Goal: Information Seeking & Learning: Learn about a topic

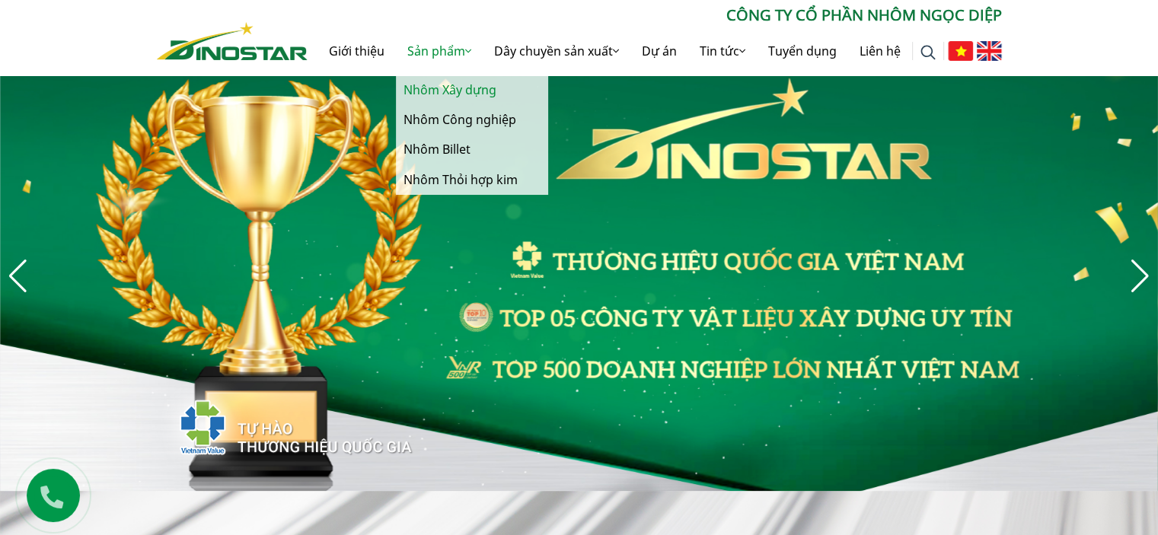
click at [489, 89] on link "Nhôm Xây dựng" at bounding box center [472, 90] width 152 height 30
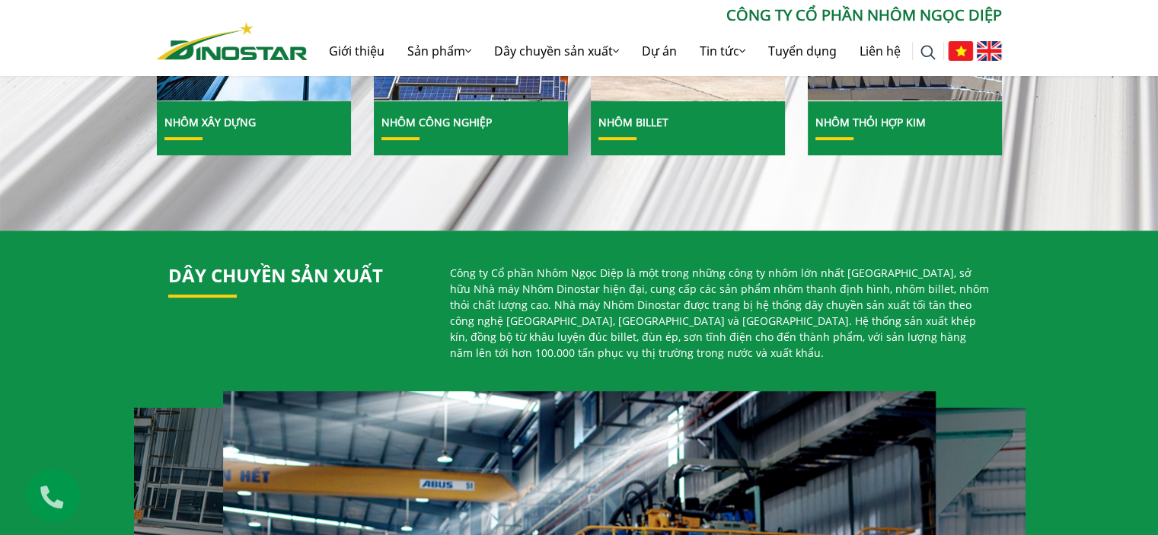
scroll to position [913, 0]
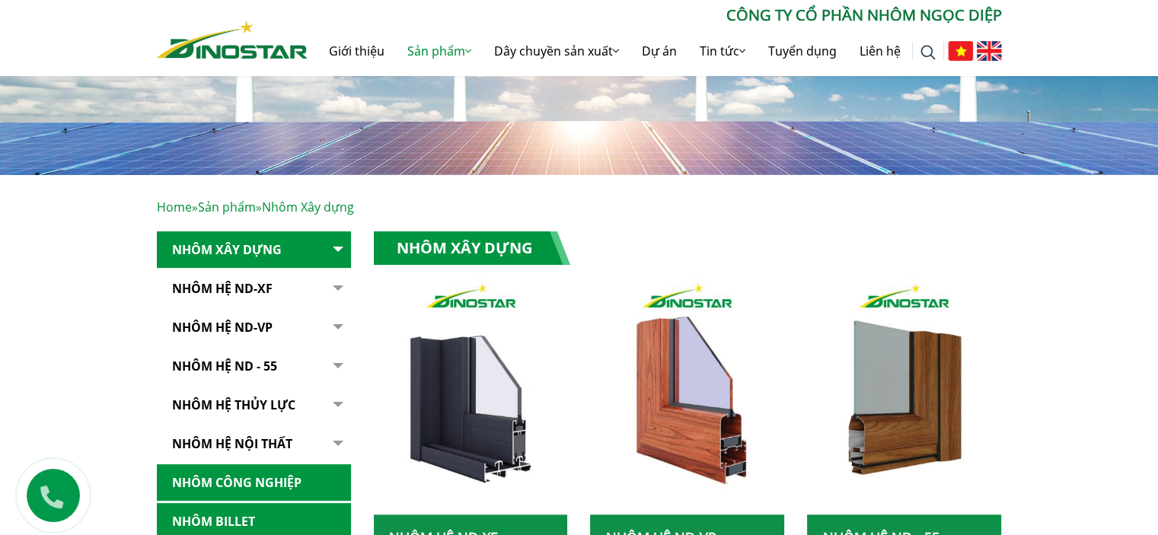
scroll to position [304, 0]
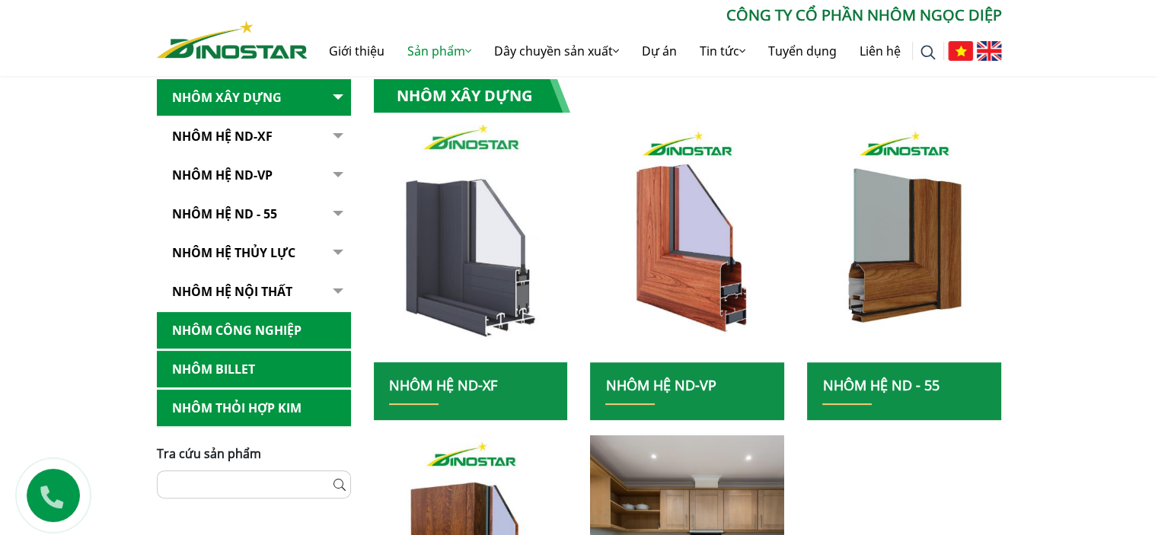
click at [477, 302] on img at bounding box center [471, 243] width 208 height 254
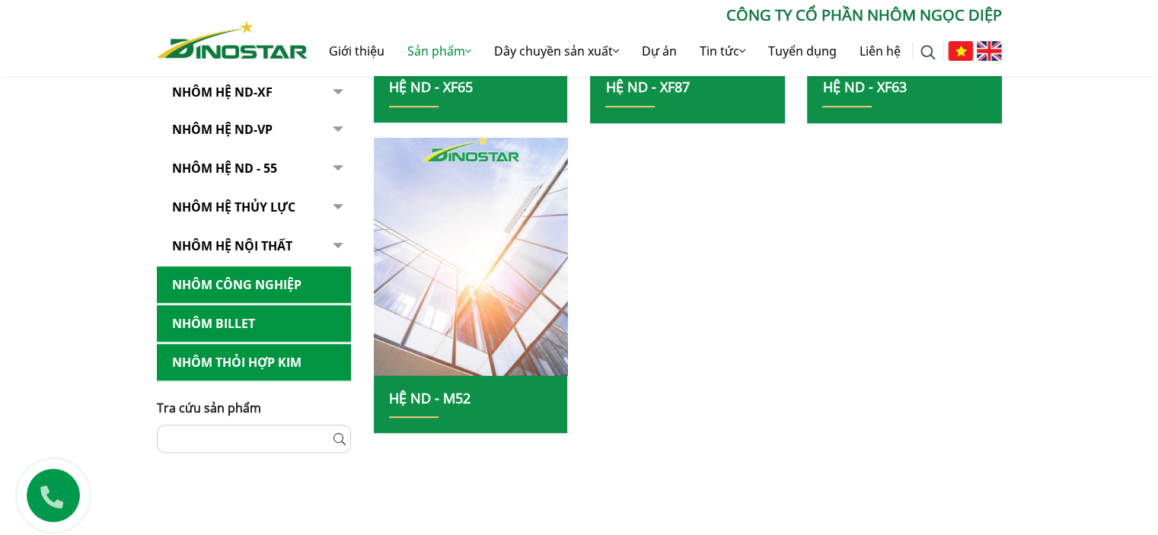
scroll to position [609, 0]
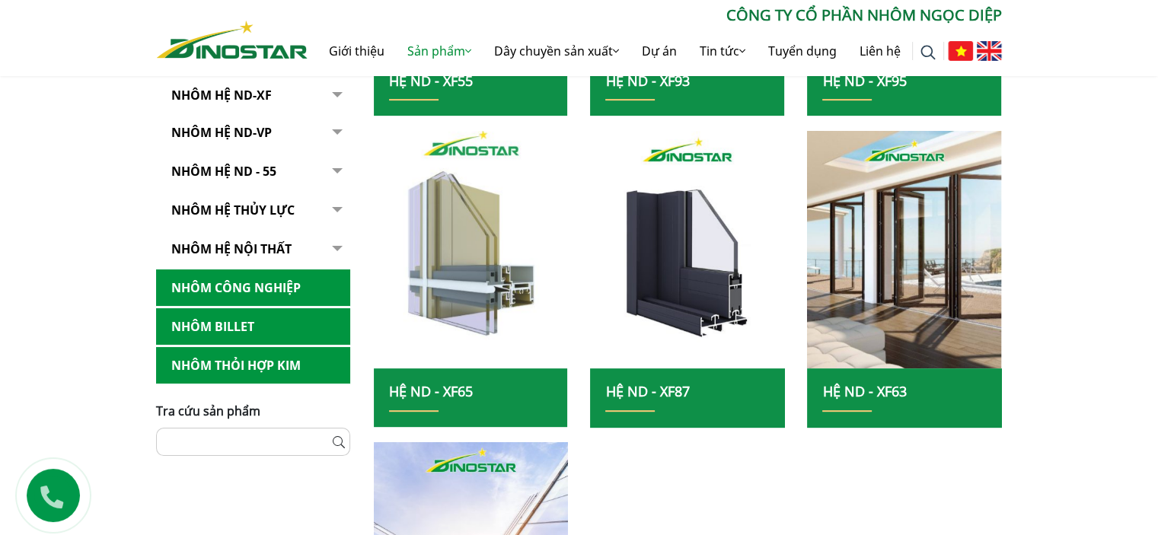
click at [496, 301] on img at bounding box center [471, 250] width 208 height 254
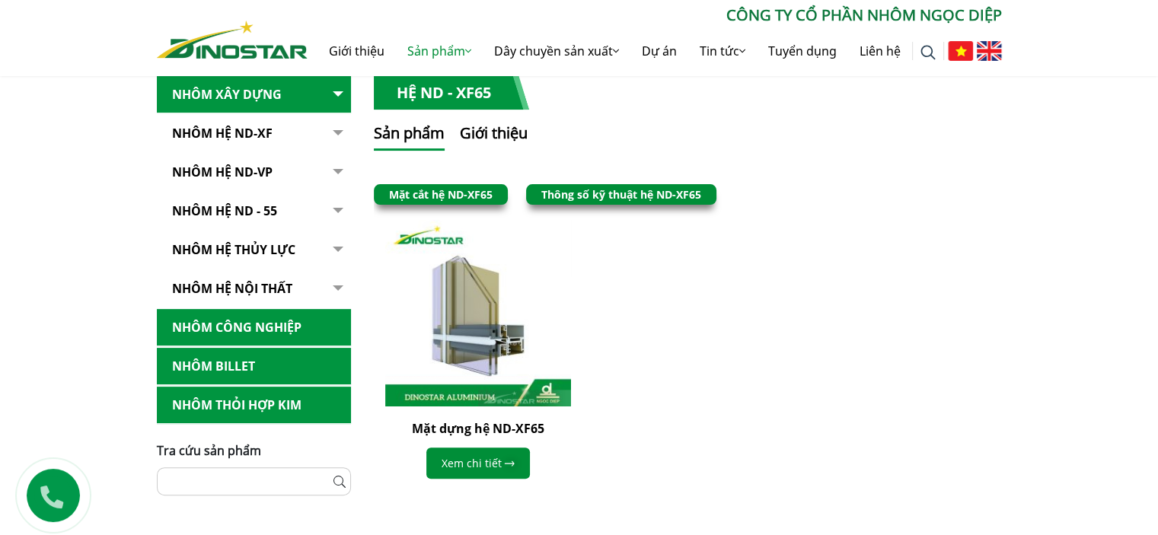
scroll to position [457, 0]
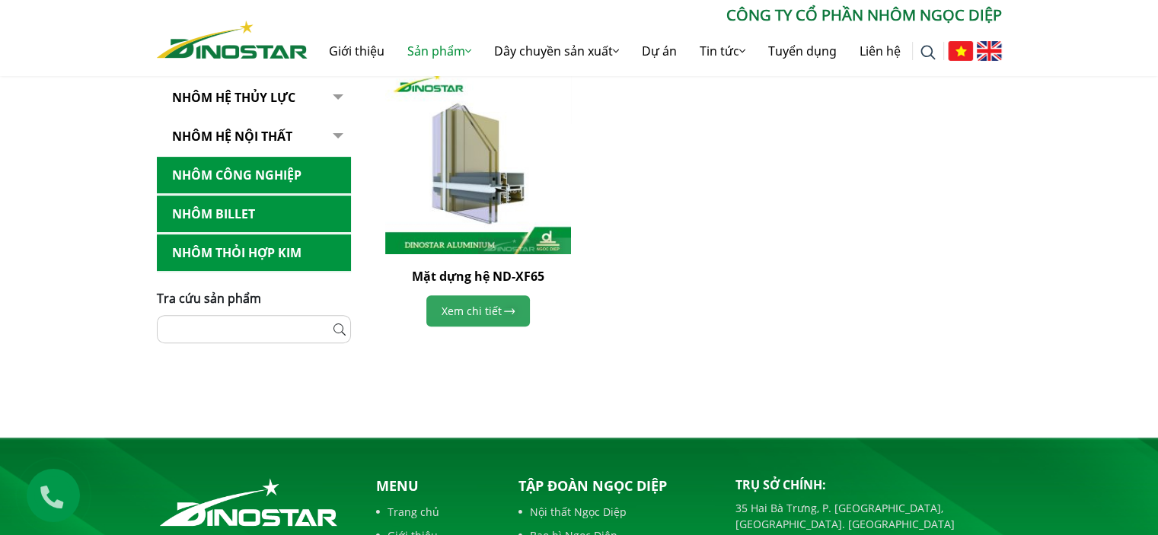
click at [483, 304] on link "Xem chi tiết" at bounding box center [478, 310] width 104 height 31
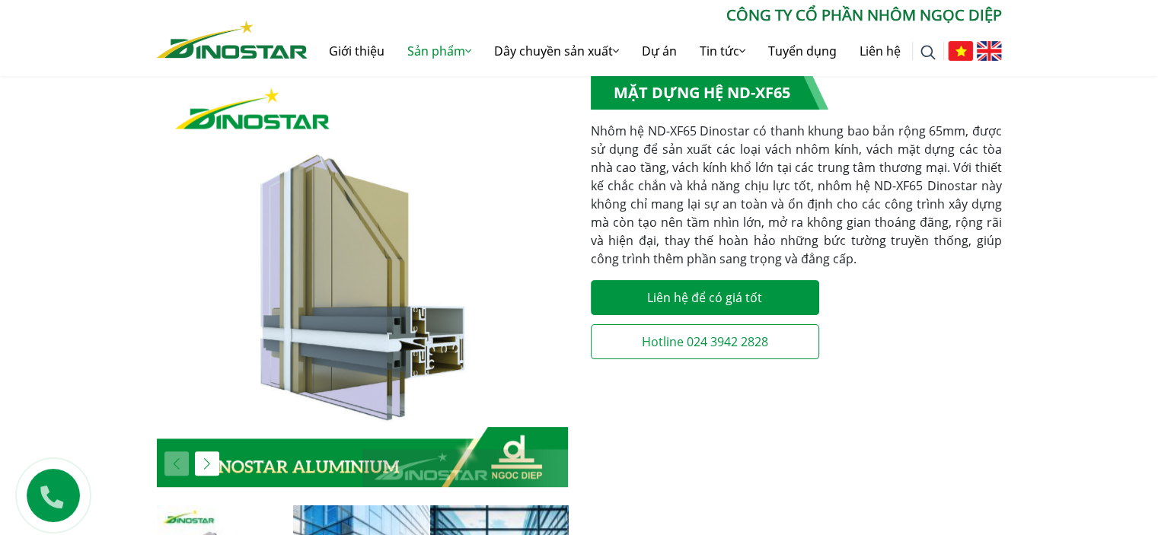
scroll to position [609, 0]
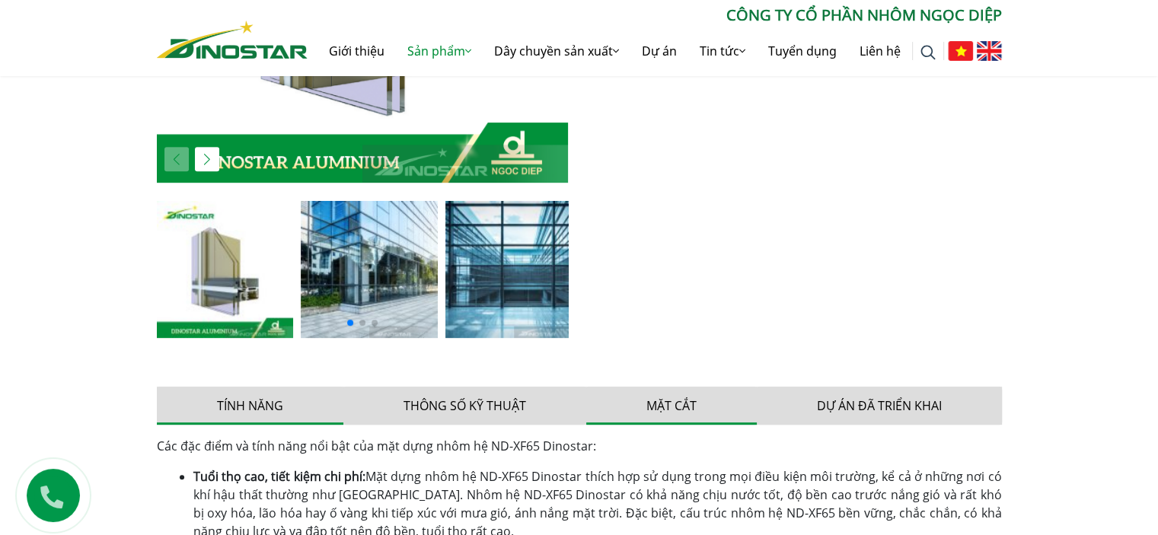
click at [668, 406] on button "Mặt cắt" at bounding box center [671, 406] width 171 height 38
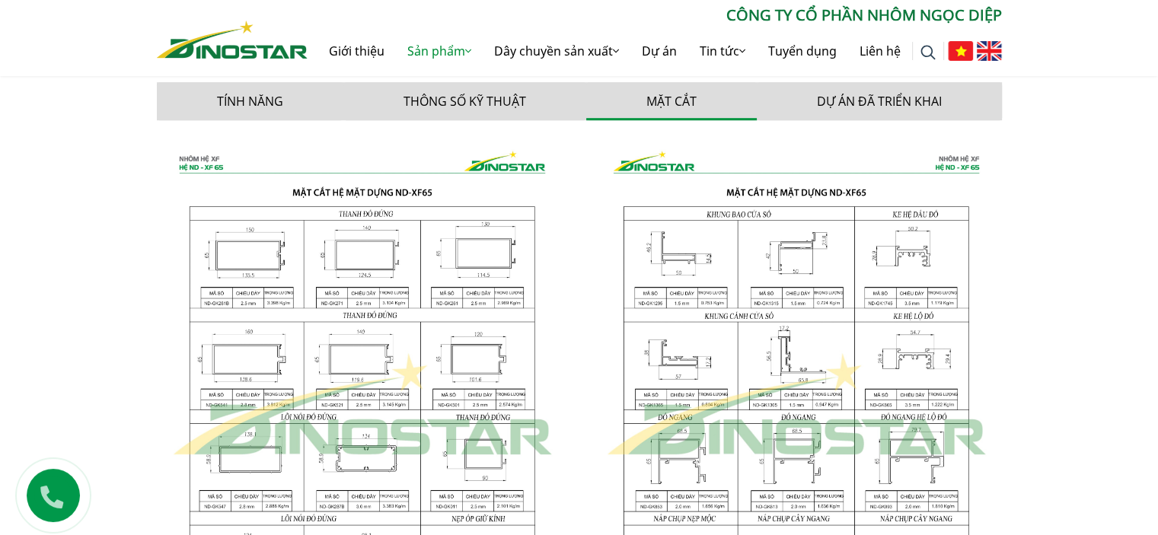
scroll to position [914, 0]
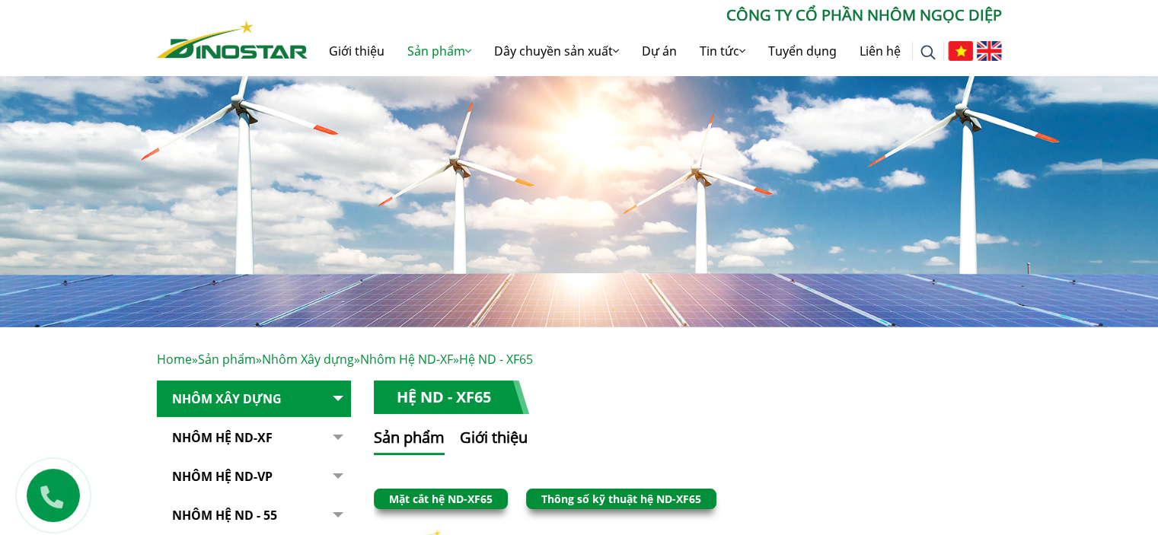
scroll to position [152, 0]
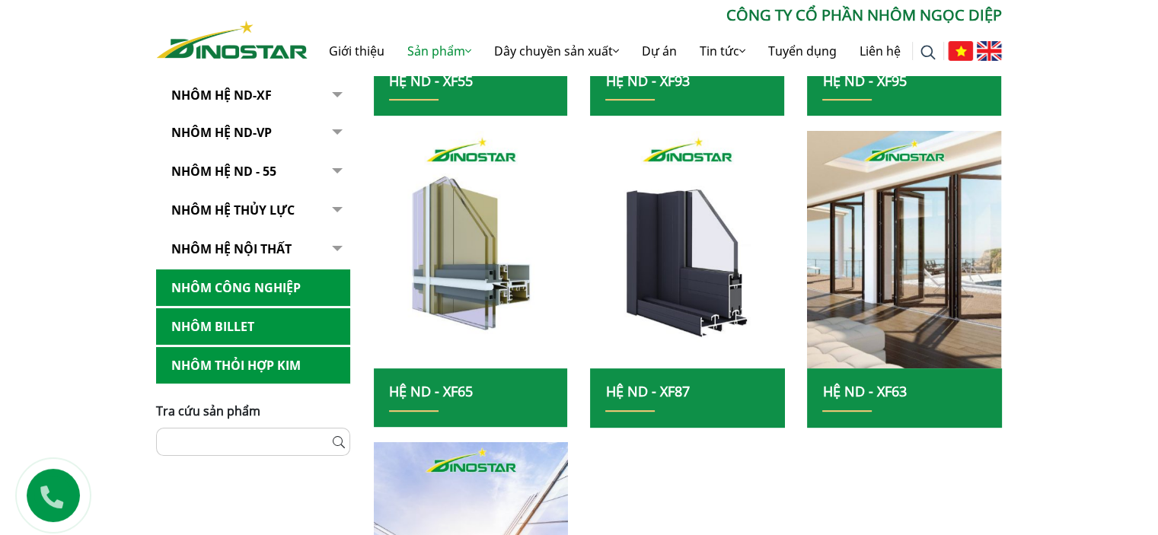
drag, startPoint x: 1020, startPoint y: 0, endPoint x: 1096, endPoint y: 256, distance: 266.9
click at [1096, 256] on div "Home » Sản phẩm » Nhôm Xây dựng » Nhôm Hệ ND-XF Nhôm Xây dựng Nhôm Hệ ND-XF Hệ …" at bounding box center [579, 246] width 1158 height 1057
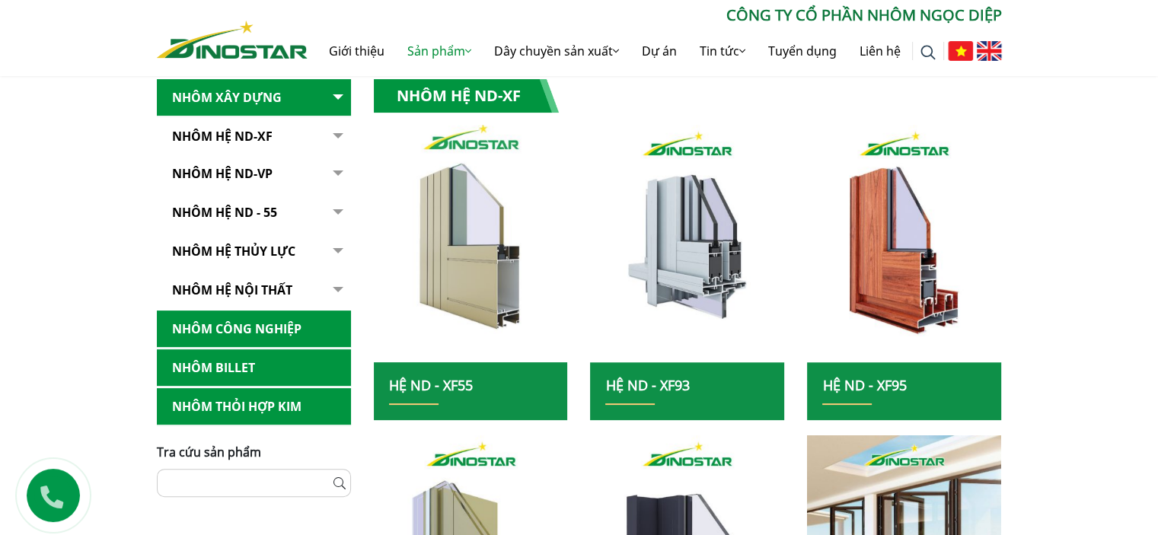
click at [464, 265] on img at bounding box center [471, 243] width 208 height 254
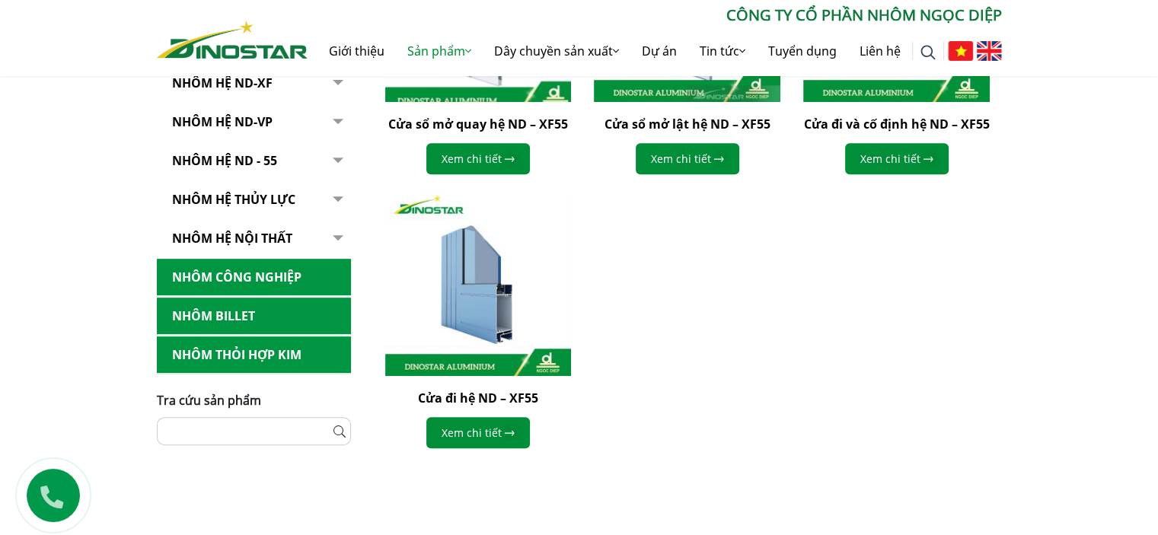
scroll to position [457, 0]
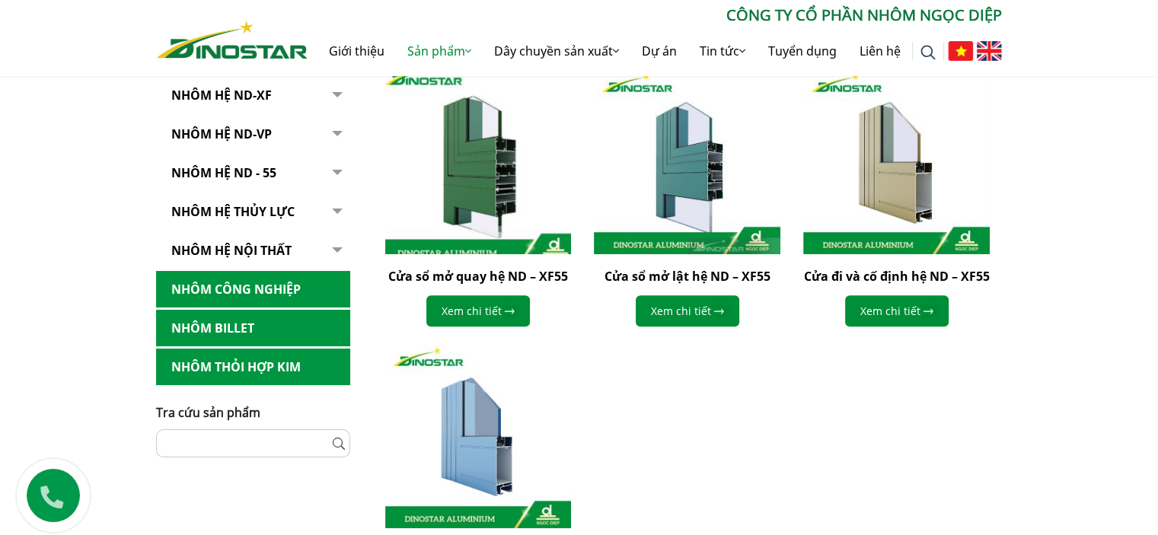
click at [496, 175] on img at bounding box center [477, 161] width 205 height 205
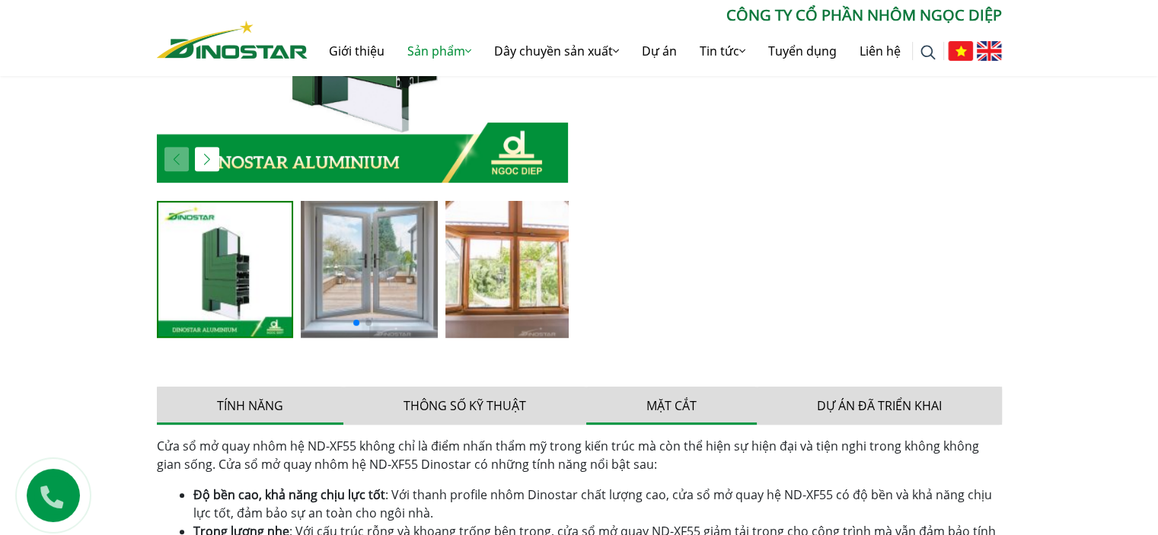
scroll to position [761, 0]
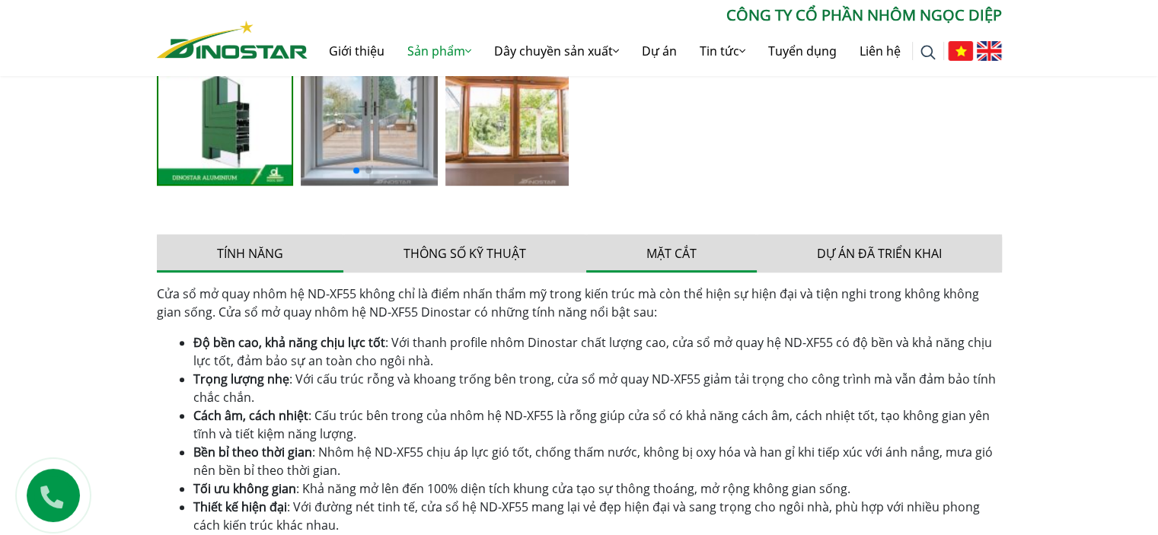
click at [666, 244] on button "Mặt cắt" at bounding box center [671, 253] width 171 height 38
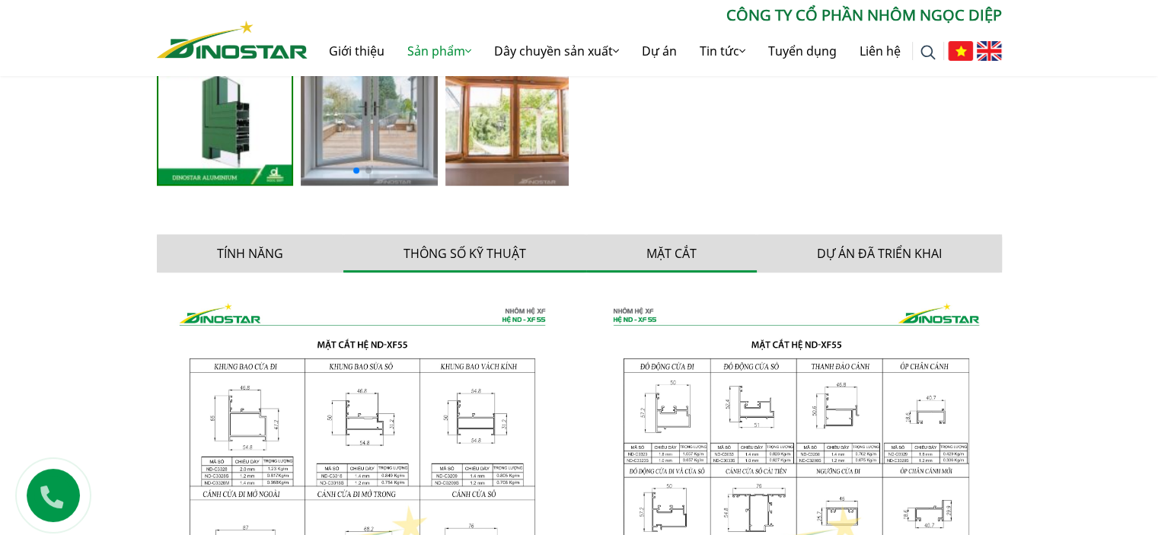
click at [485, 252] on button "Thông số kỹ thuật" at bounding box center [464, 253] width 243 height 38
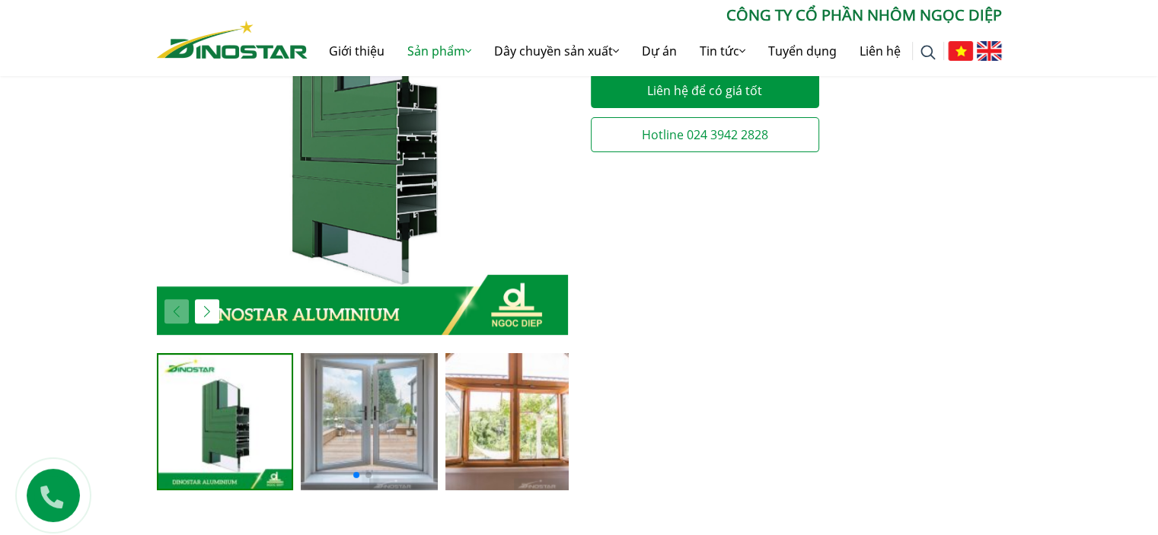
scroll to position [609, 0]
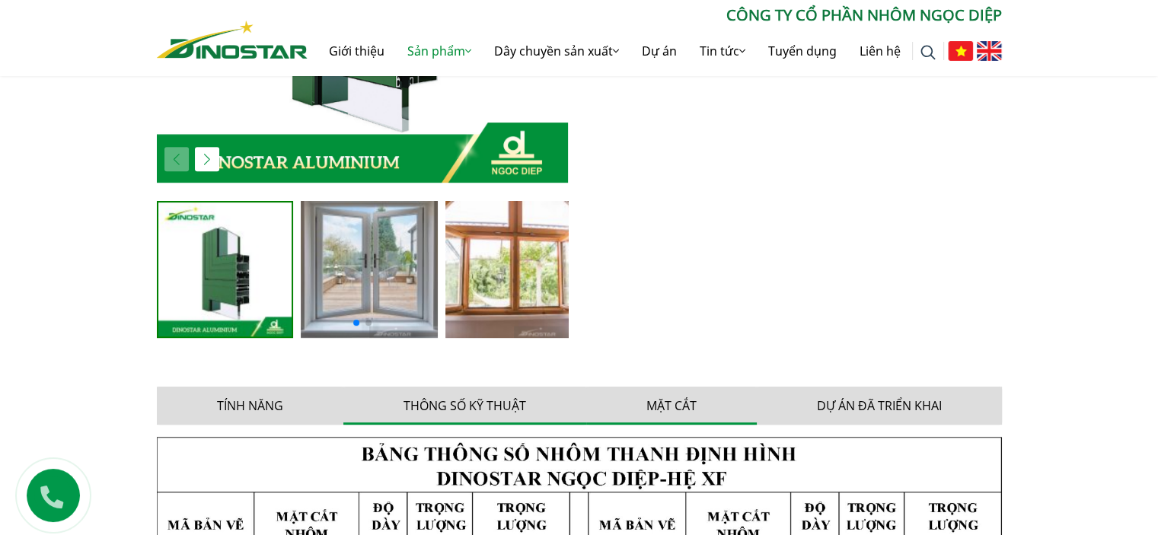
click at [685, 406] on button "Mặt cắt" at bounding box center [671, 406] width 171 height 38
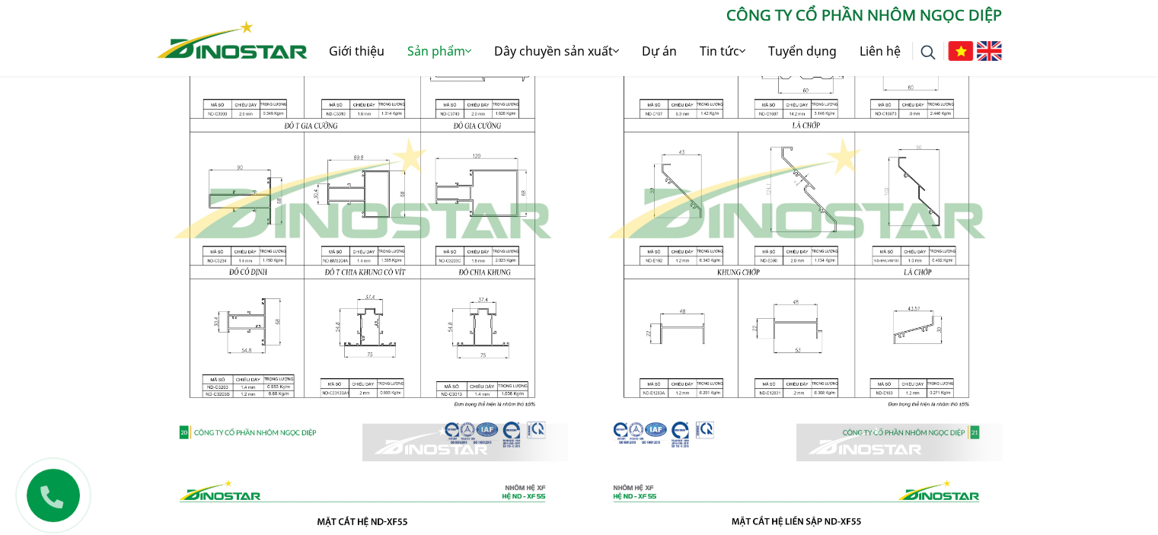
scroll to position [1522, 0]
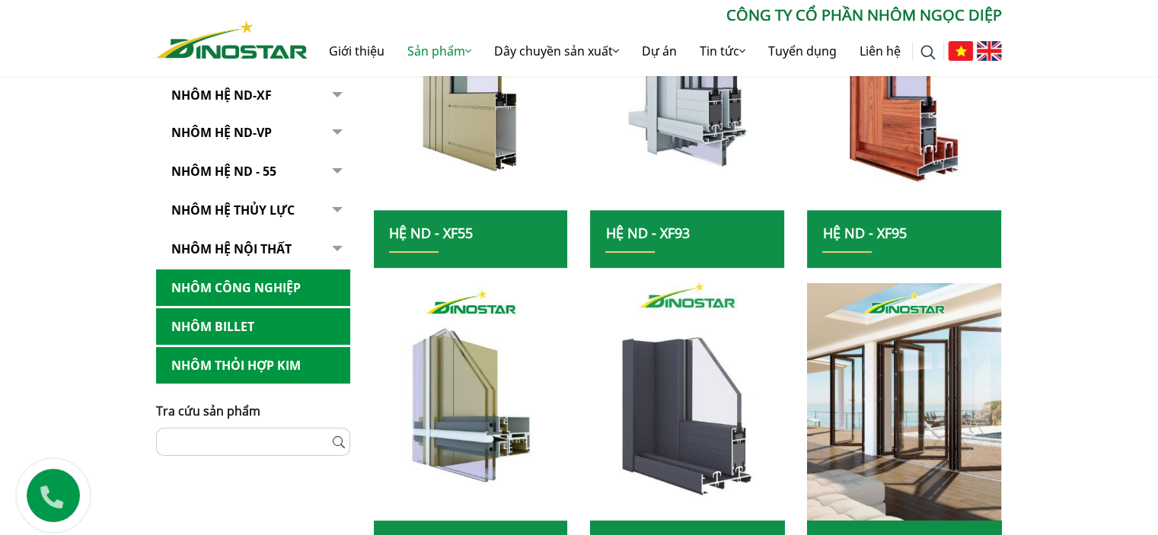
scroll to position [609, 0]
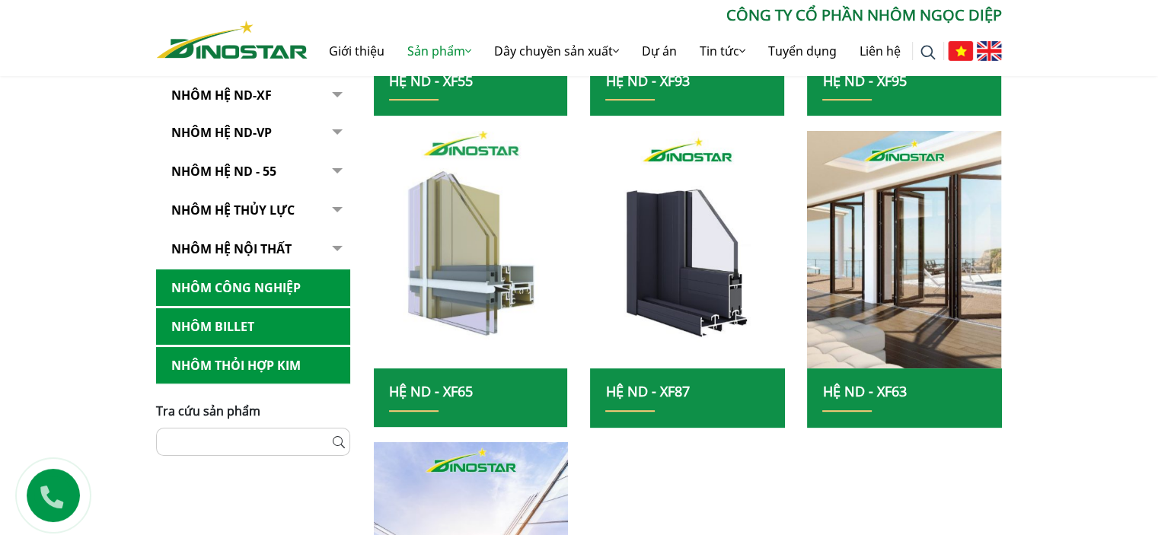
click at [479, 255] on img at bounding box center [471, 250] width 208 height 254
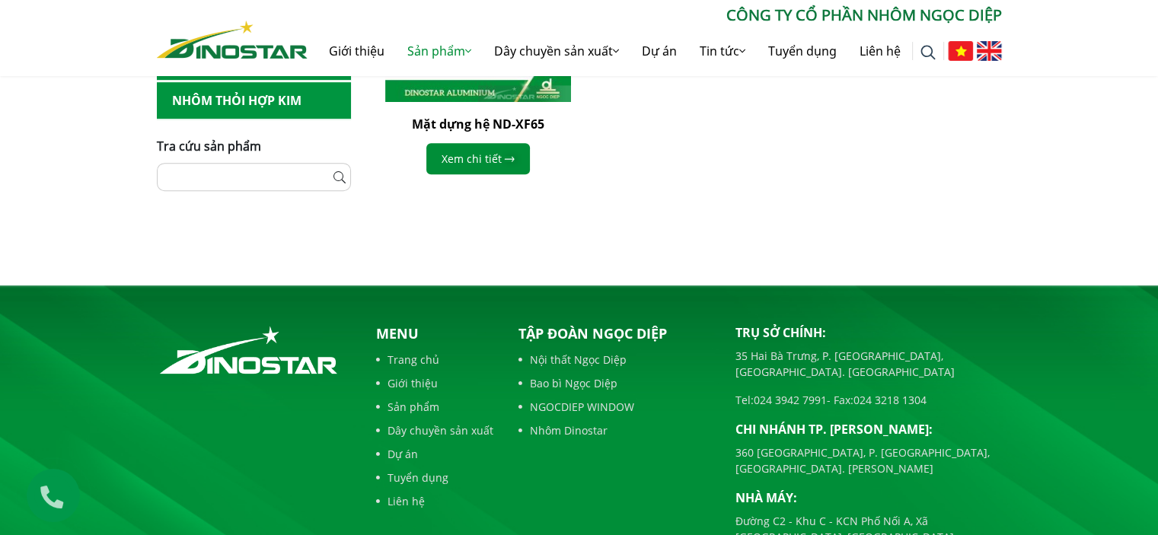
scroll to position [304, 0]
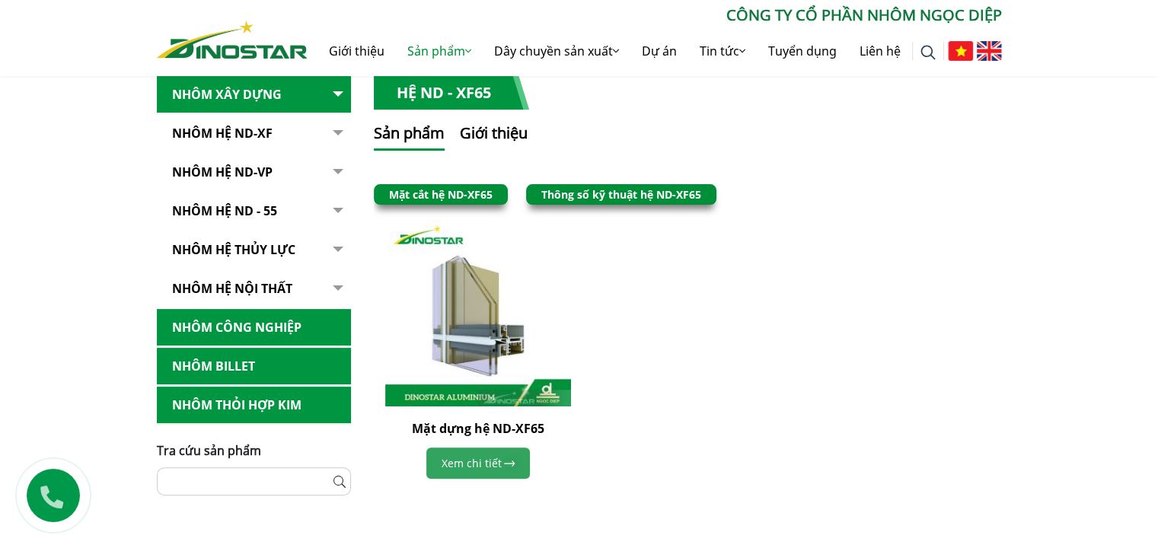
click at [497, 453] on link "Xem chi tiết" at bounding box center [478, 463] width 104 height 31
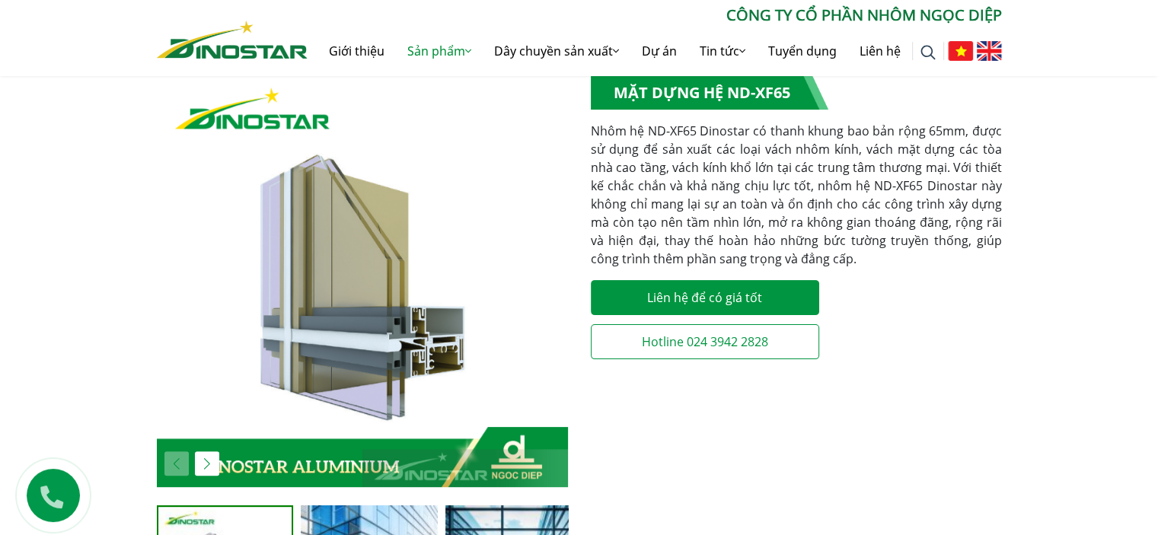
scroll to position [609, 0]
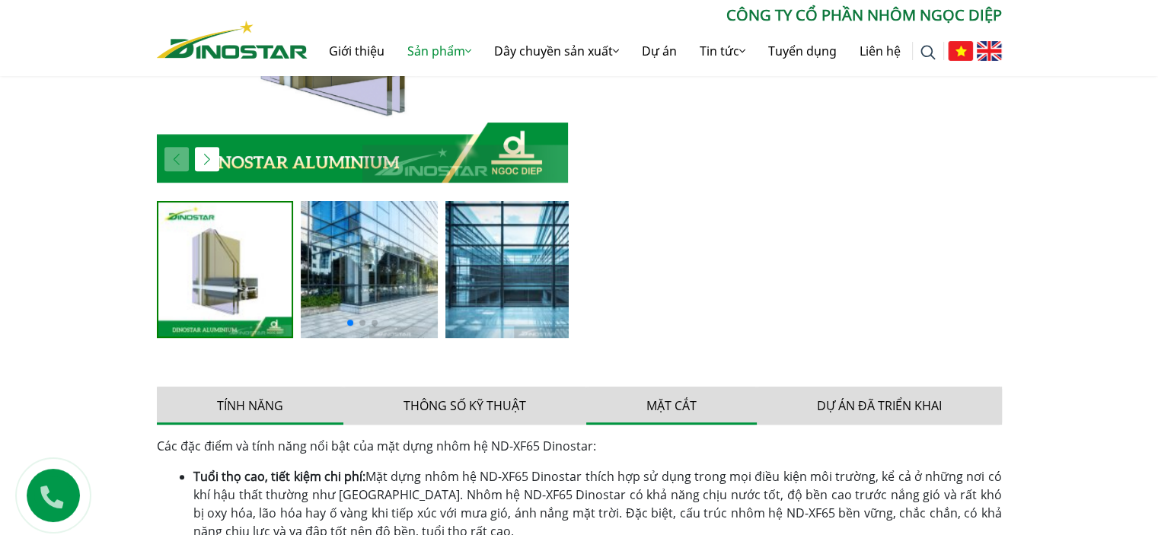
click at [656, 398] on button "Mặt cắt" at bounding box center [671, 406] width 171 height 38
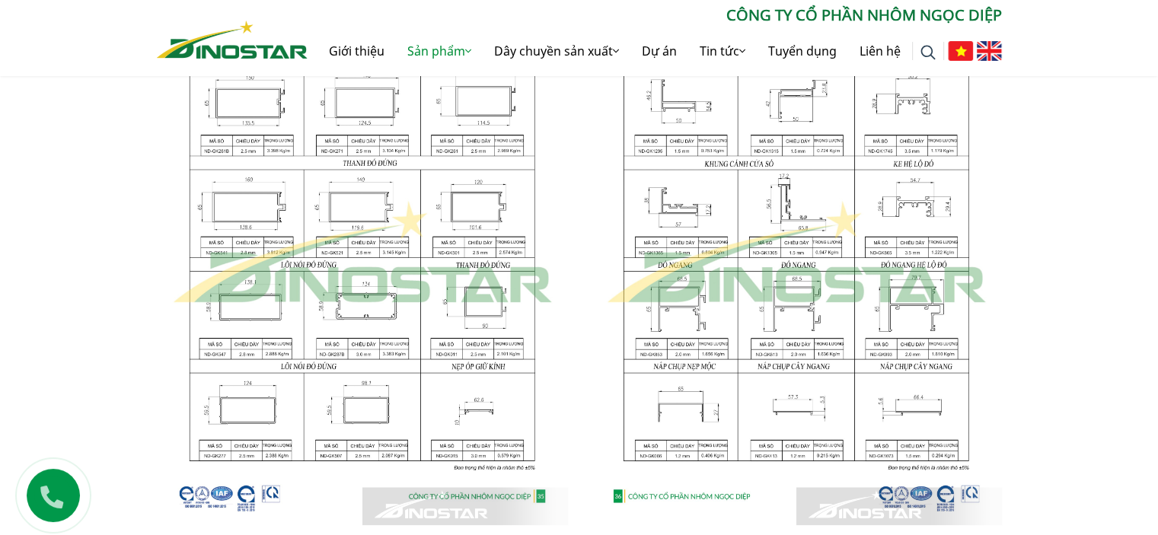
scroll to position [761, 0]
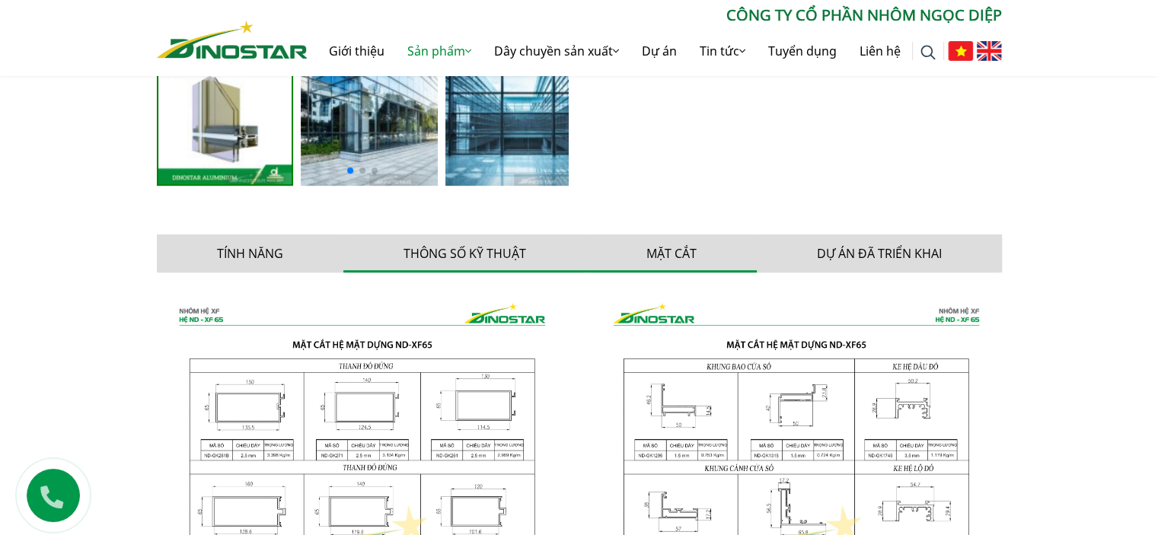
click at [481, 243] on button "Thông số kỹ thuật" at bounding box center [464, 253] width 243 height 38
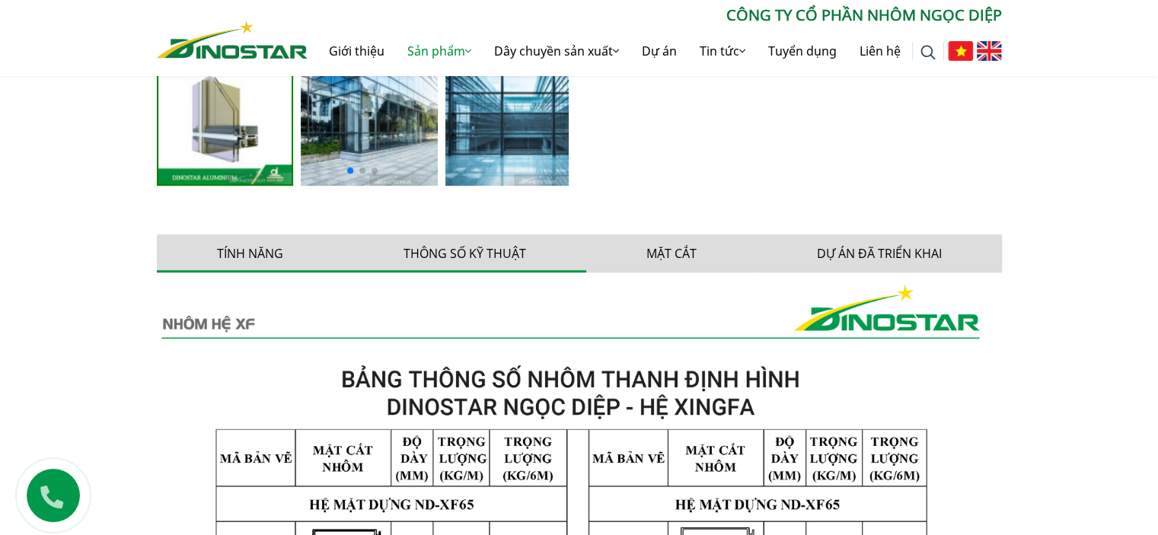
click at [241, 251] on button "Tính năng" at bounding box center [250, 253] width 186 height 38
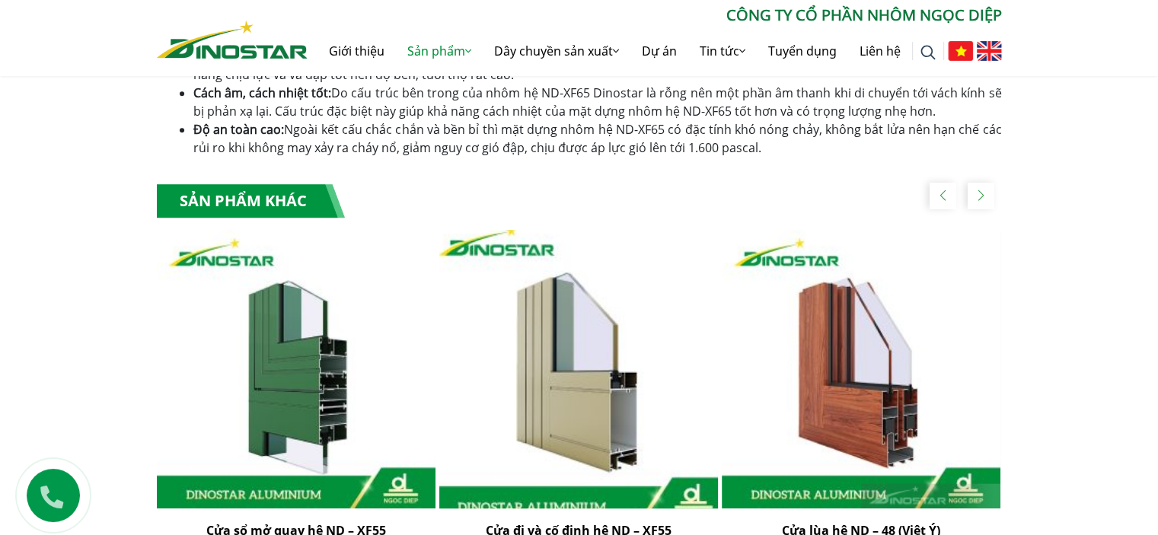
scroll to position [1218, 0]
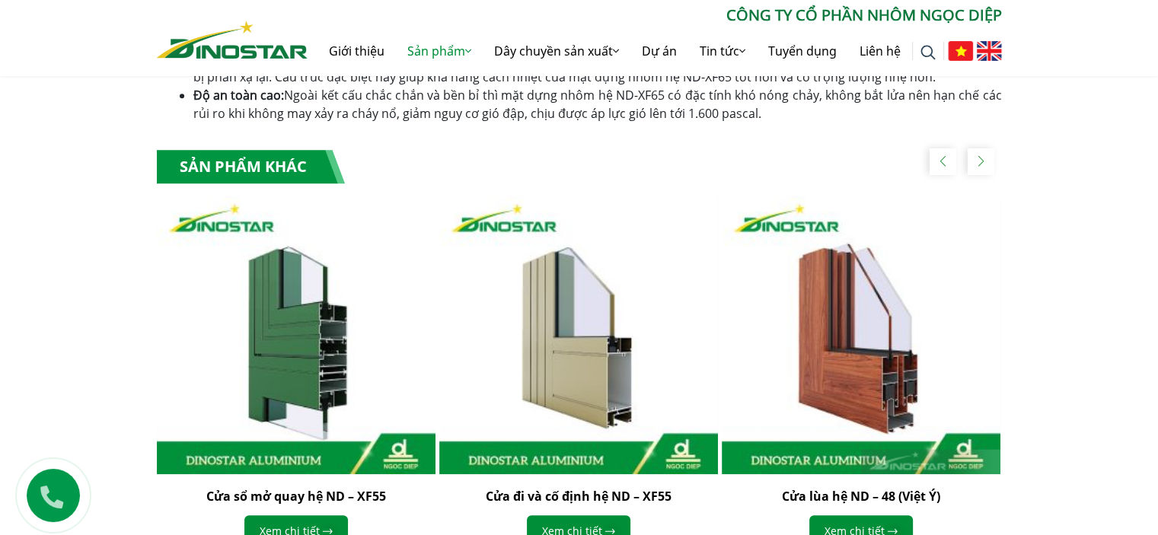
scroll to position [795, 0]
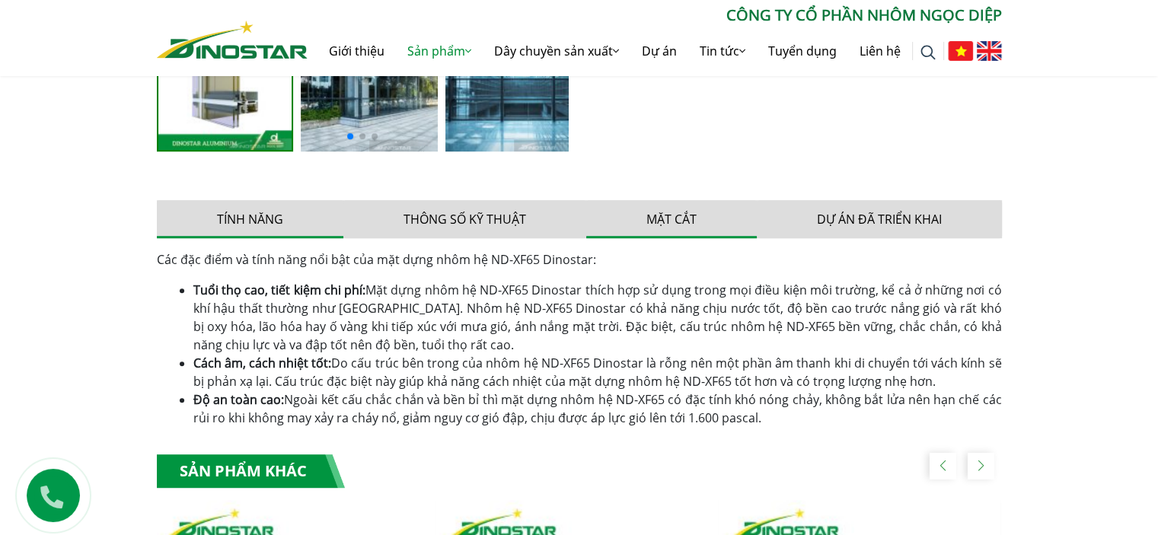
click at [684, 221] on button "Mặt cắt" at bounding box center [671, 219] width 171 height 38
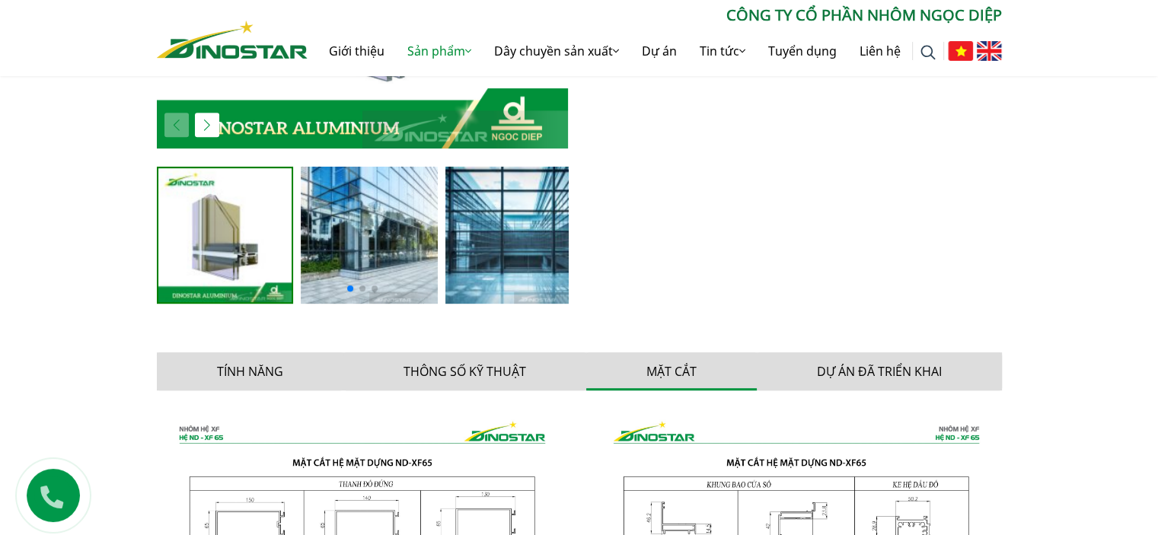
scroll to position [491, 0]
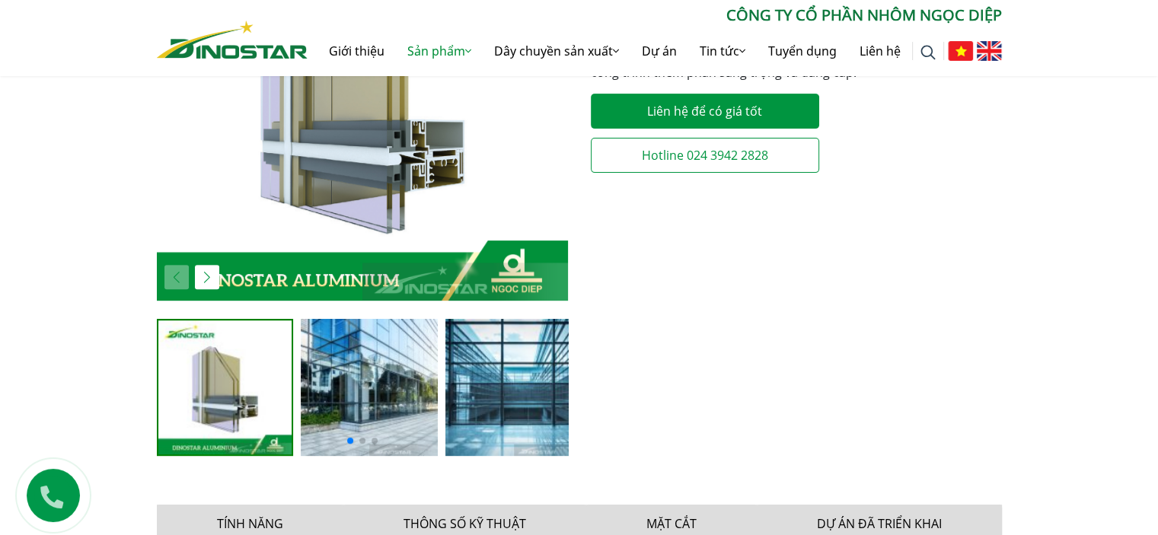
click at [208, 273] on div "Next slide" at bounding box center [207, 277] width 24 height 24
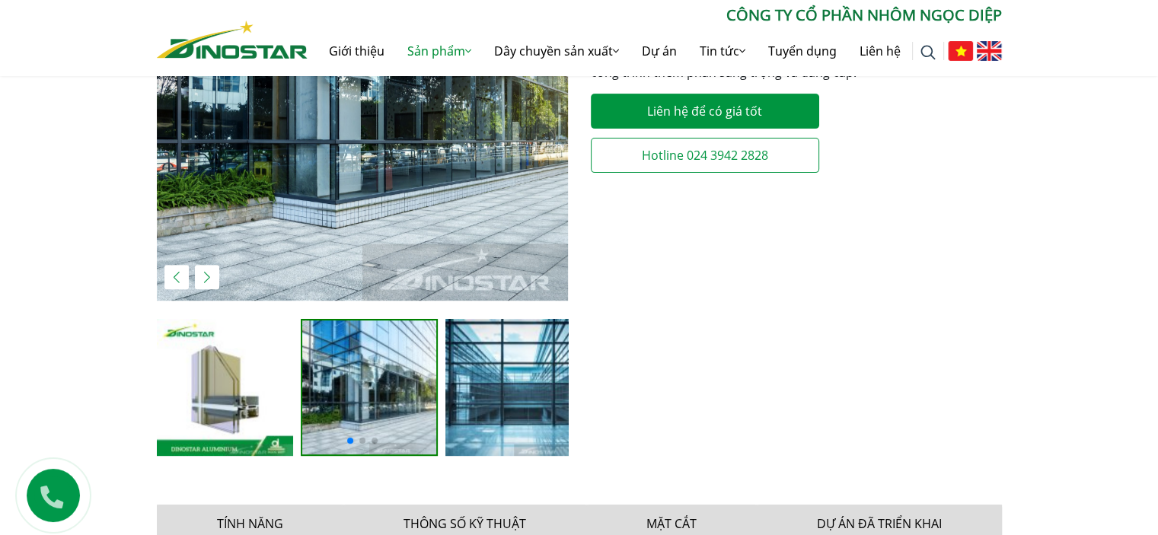
scroll to position [339, 0]
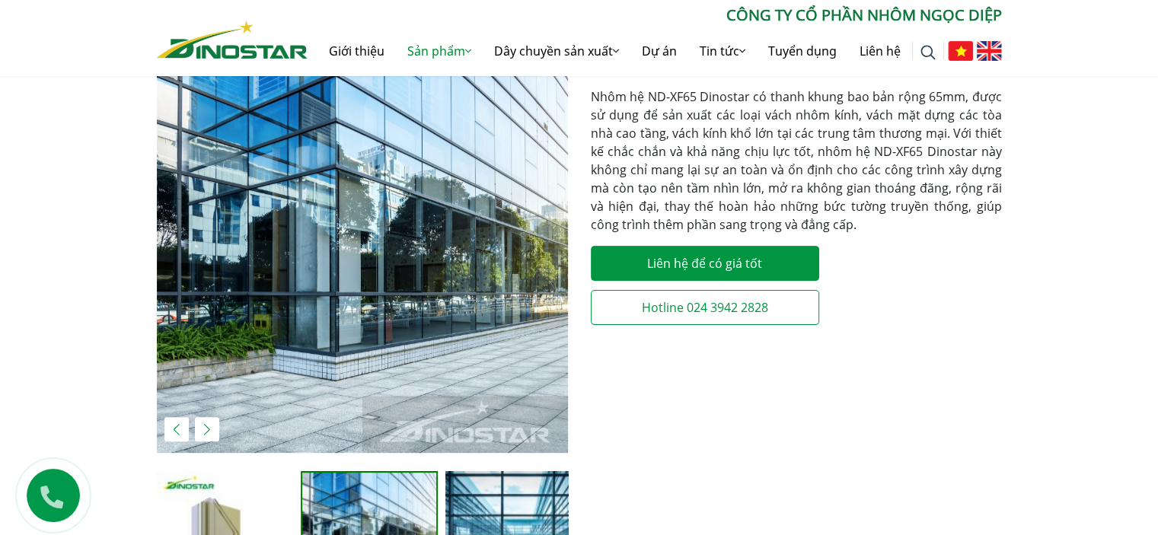
click at [205, 429] on div "Next slide" at bounding box center [207, 429] width 24 height 24
click at [207, 426] on div "Next slide" at bounding box center [207, 429] width 24 height 24
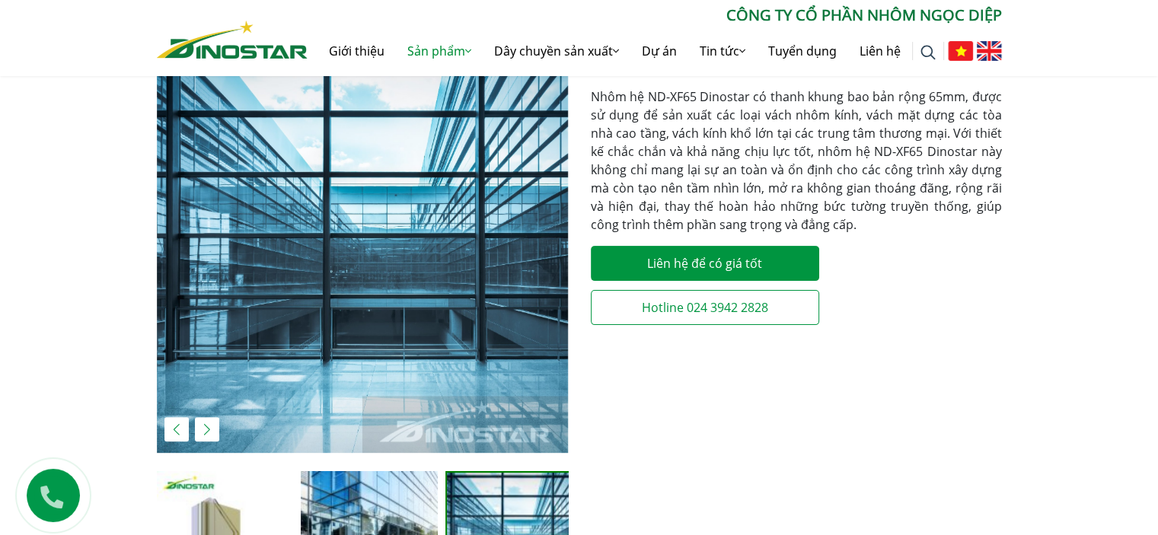
click at [174, 425] on div "Previous slide" at bounding box center [176, 429] width 24 height 24
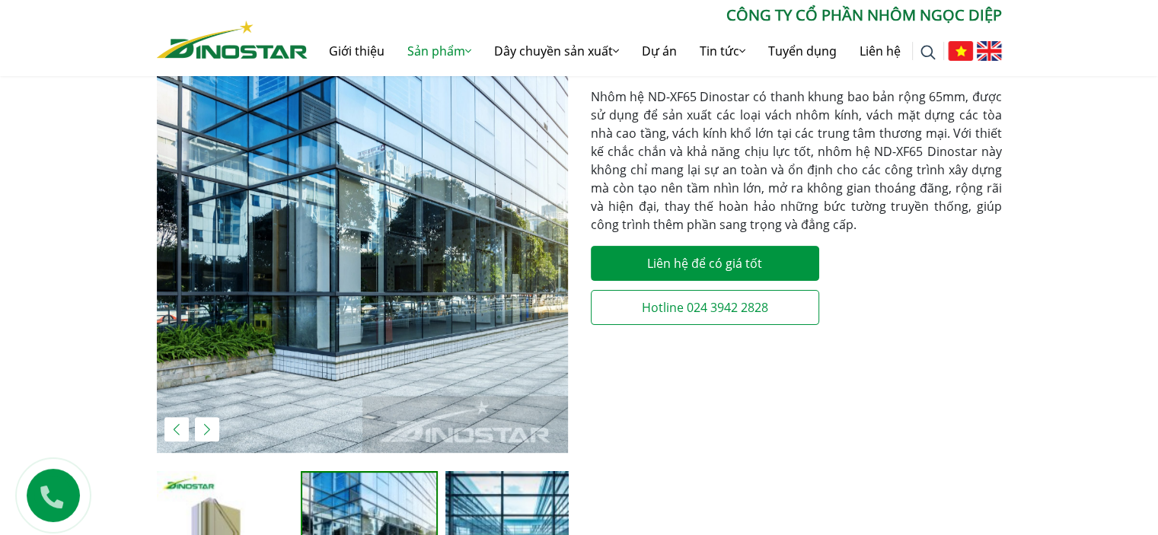
click at [212, 430] on div "Next slide" at bounding box center [207, 429] width 24 height 24
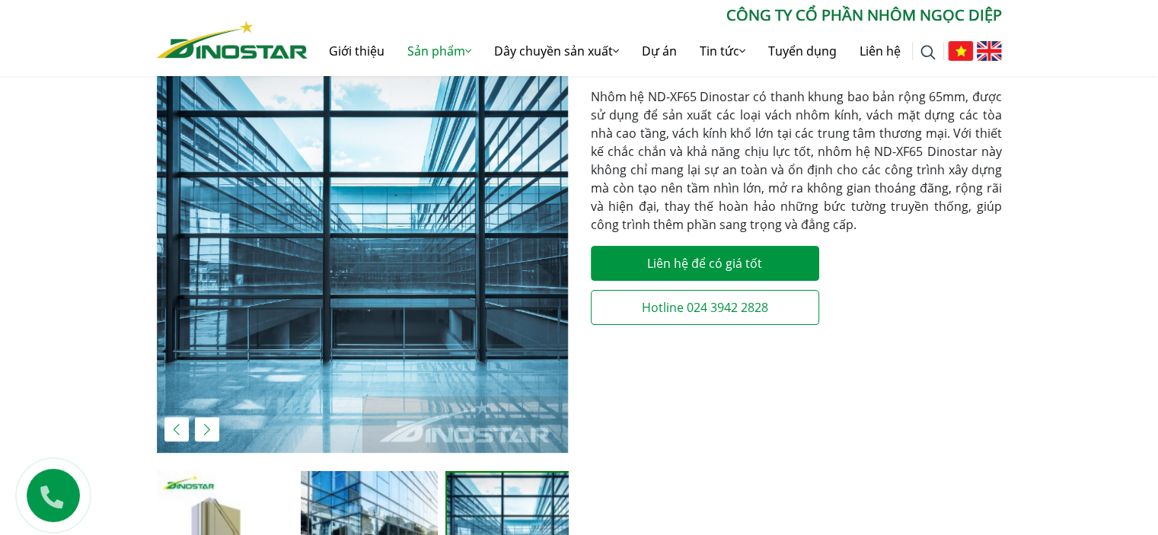
click at [207, 431] on div "Next slide" at bounding box center [207, 429] width 24 height 24
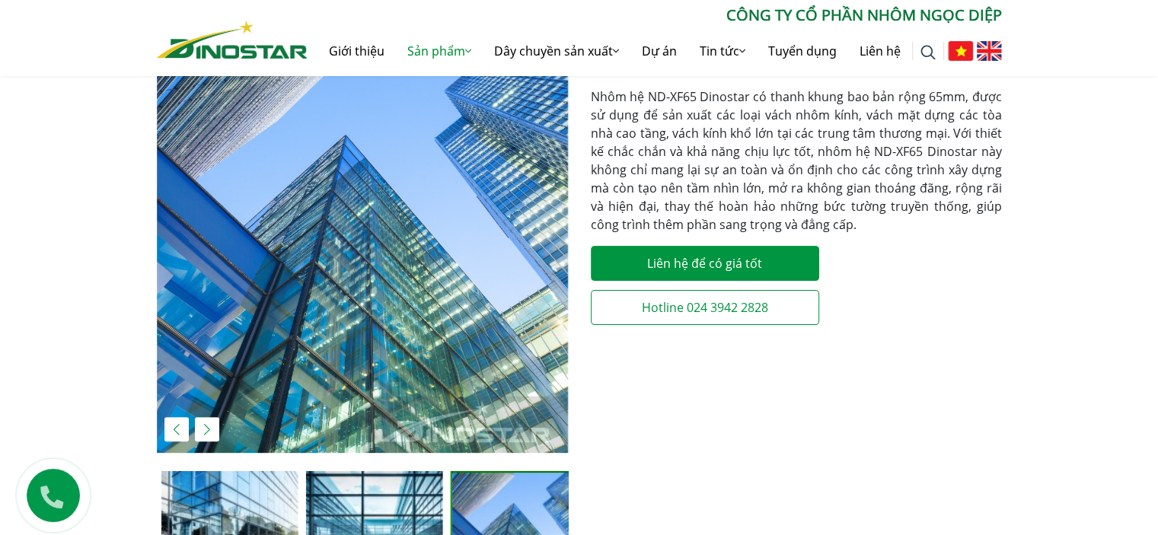
click at [206, 431] on div "Next slide" at bounding box center [207, 429] width 24 height 24
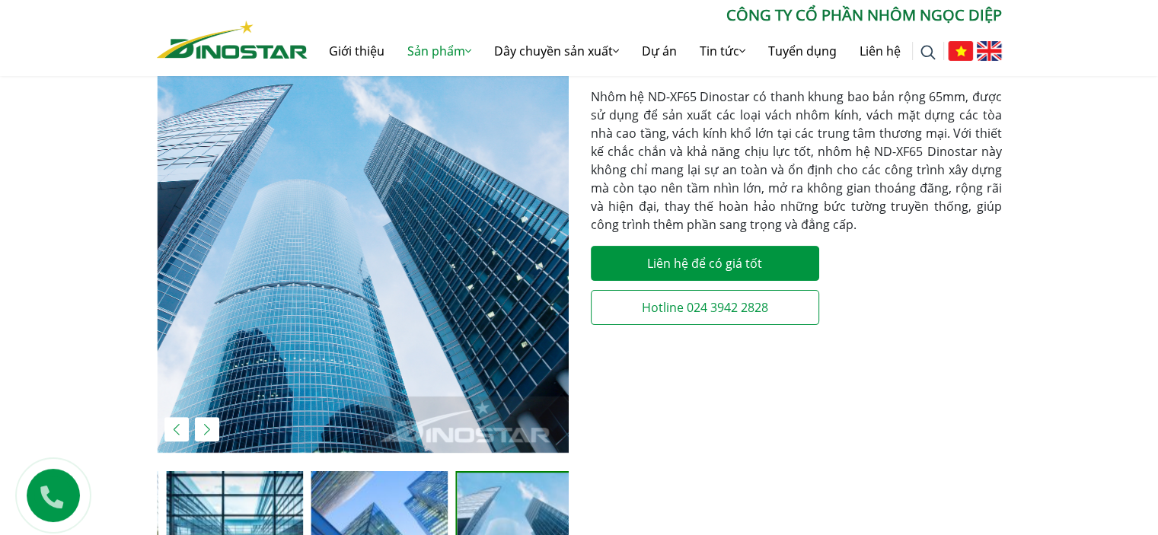
click at [208, 430] on div at bounding box center [362, 247] width 411 height 411
click at [183, 425] on div "Previous slide" at bounding box center [176, 429] width 24 height 24
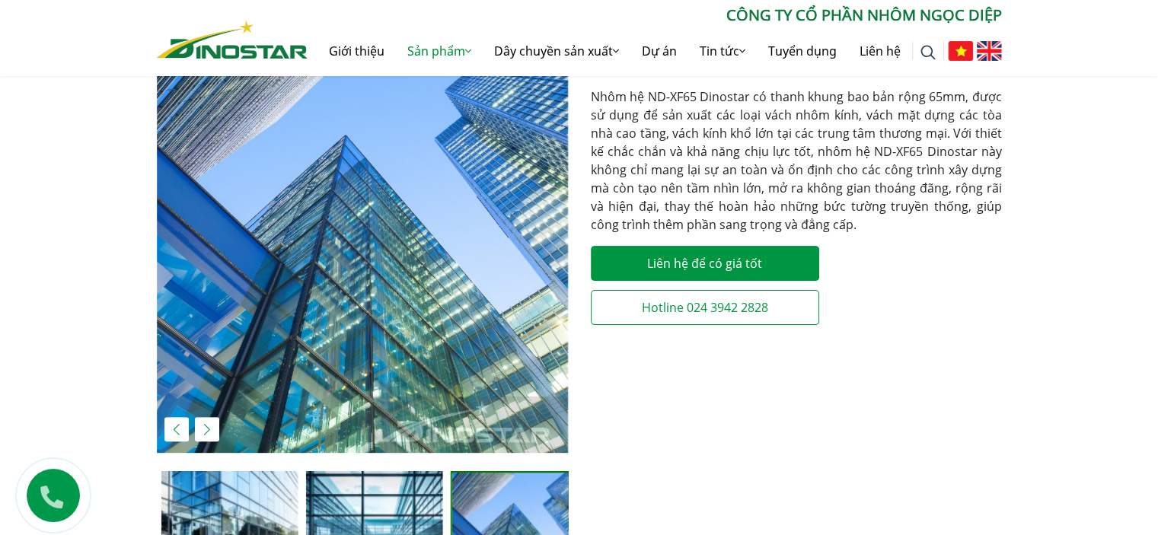
click at [180, 426] on div "Previous slide" at bounding box center [176, 429] width 24 height 24
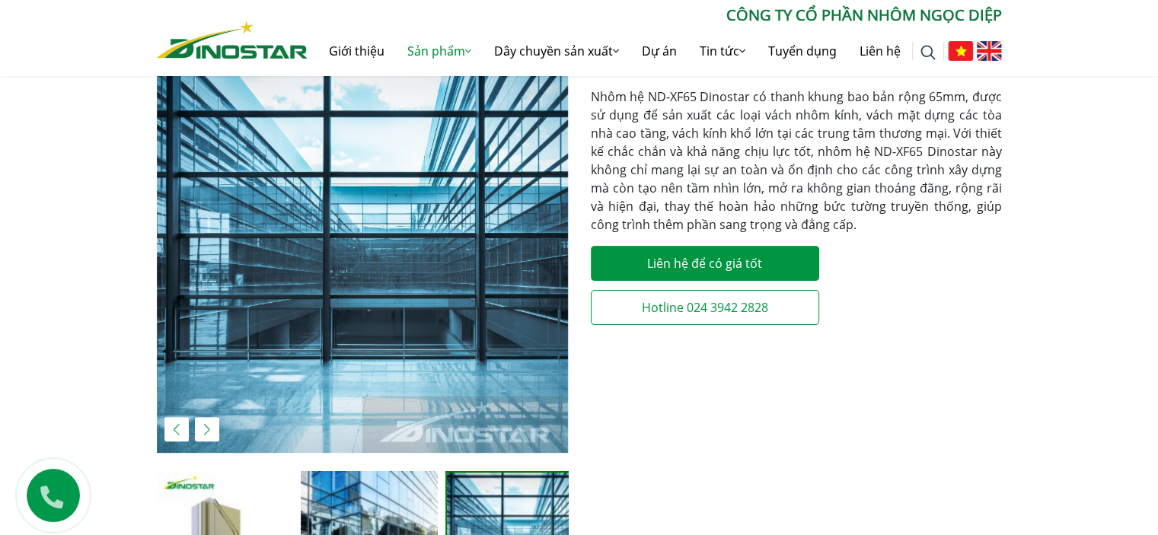
click at [206, 423] on div "Next slide" at bounding box center [207, 429] width 24 height 24
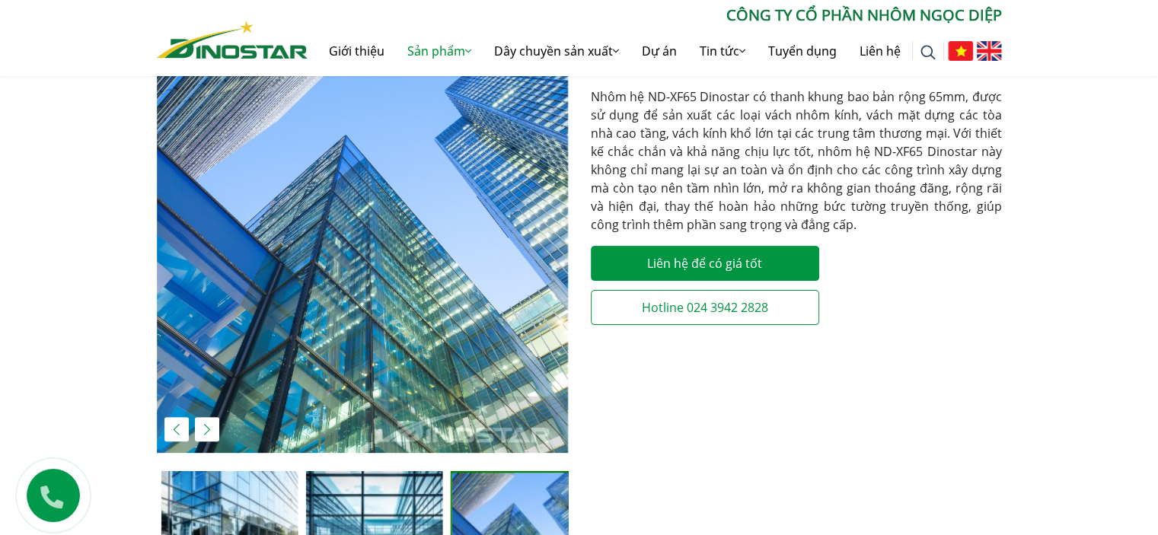
click at [209, 429] on div "Next slide" at bounding box center [207, 429] width 24 height 24
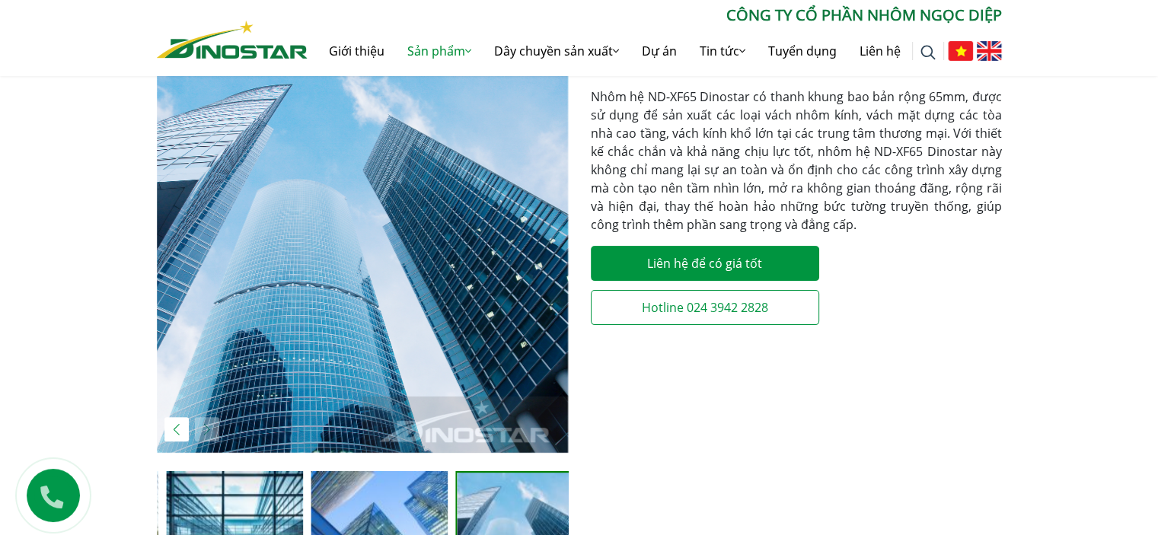
click at [215, 426] on img "5 / 5" at bounding box center [362, 247] width 411 height 411
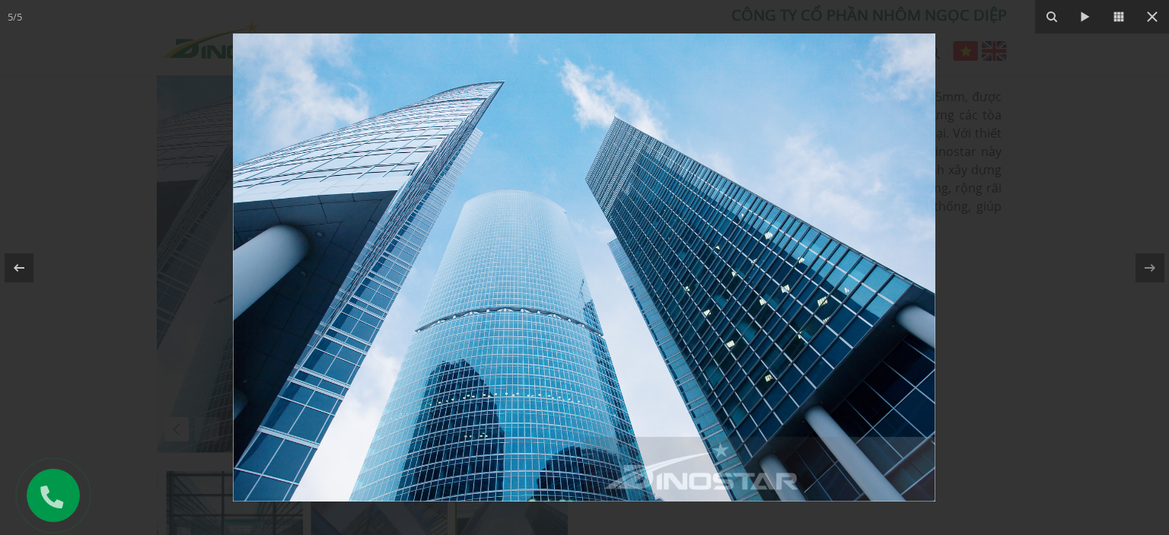
drag, startPoint x: 189, startPoint y: 399, endPoint x: 182, endPoint y: 407, distance: 10.8
click at [186, 398] on div at bounding box center [584, 267] width 1169 height 535
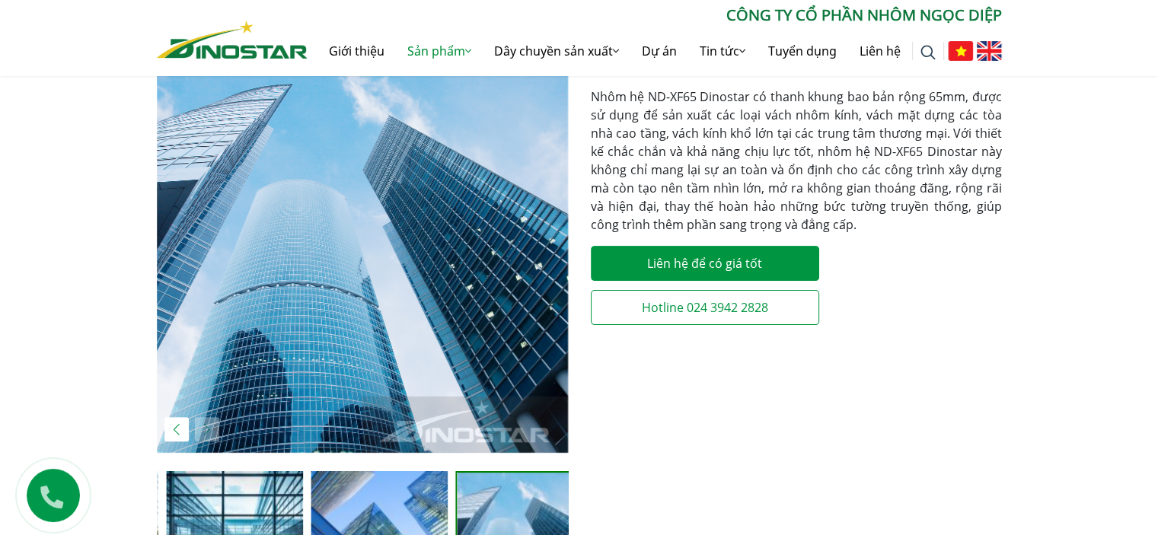
click at [177, 429] on div "Previous slide" at bounding box center [176, 429] width 24 height 24
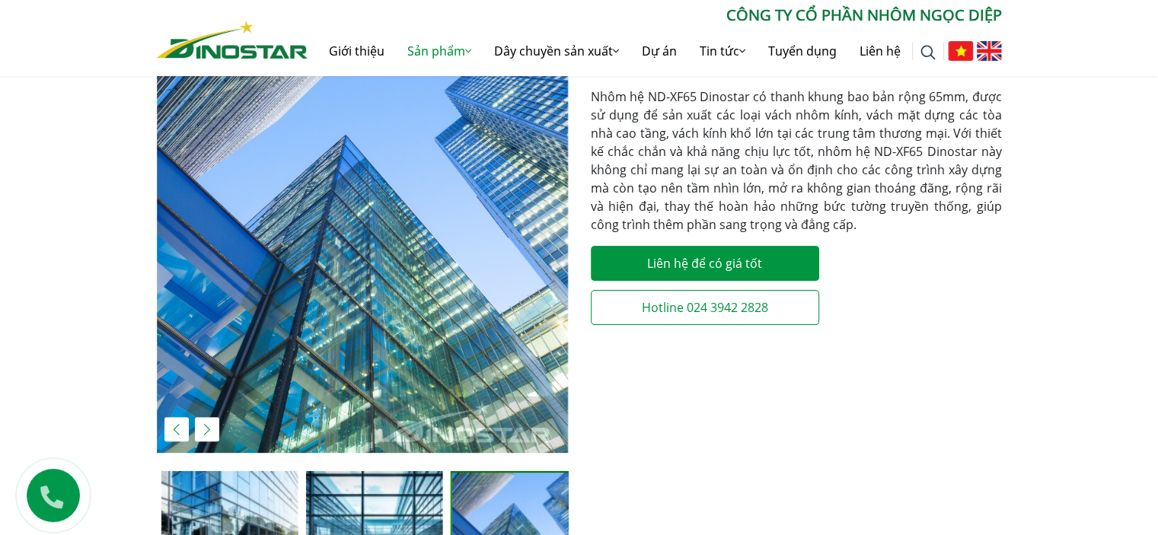
click at [177, 429] on div "Previous slide" at bounding box center [176, 429] width 24 height 24
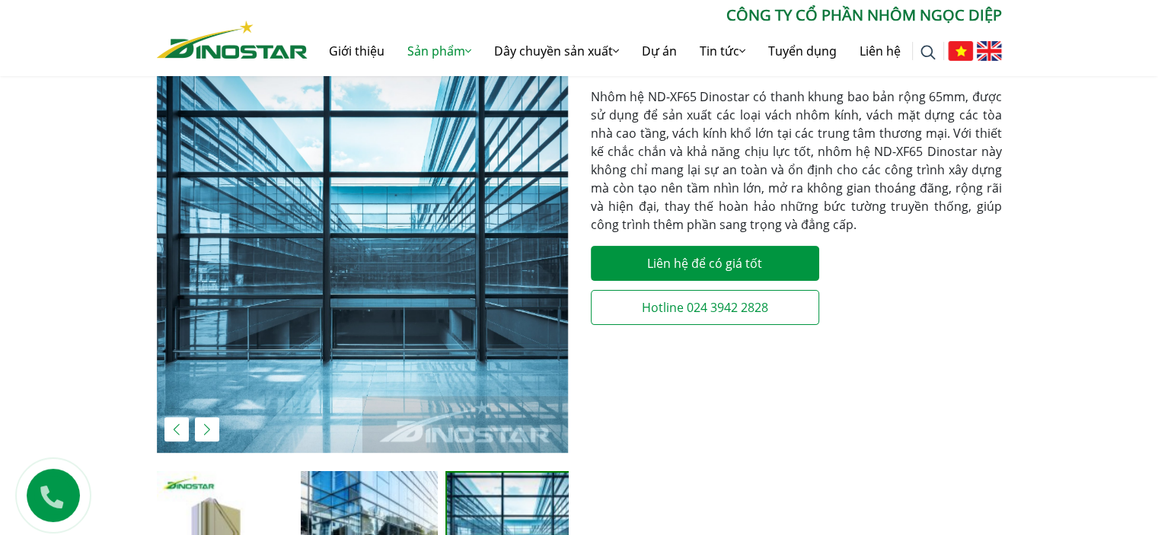
click at [177, 429] on div "Previous slide" at bounding box center [176, 429] width 24 height 24
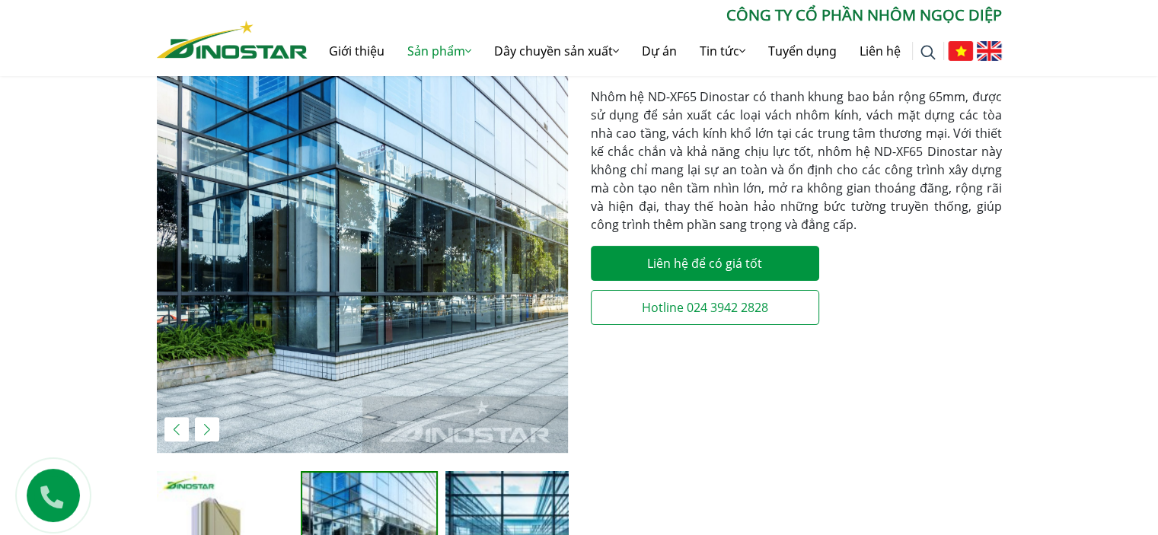
click at [177, 429] on div "Previous slide" at bounding box center [176, 429] width 24 height 24
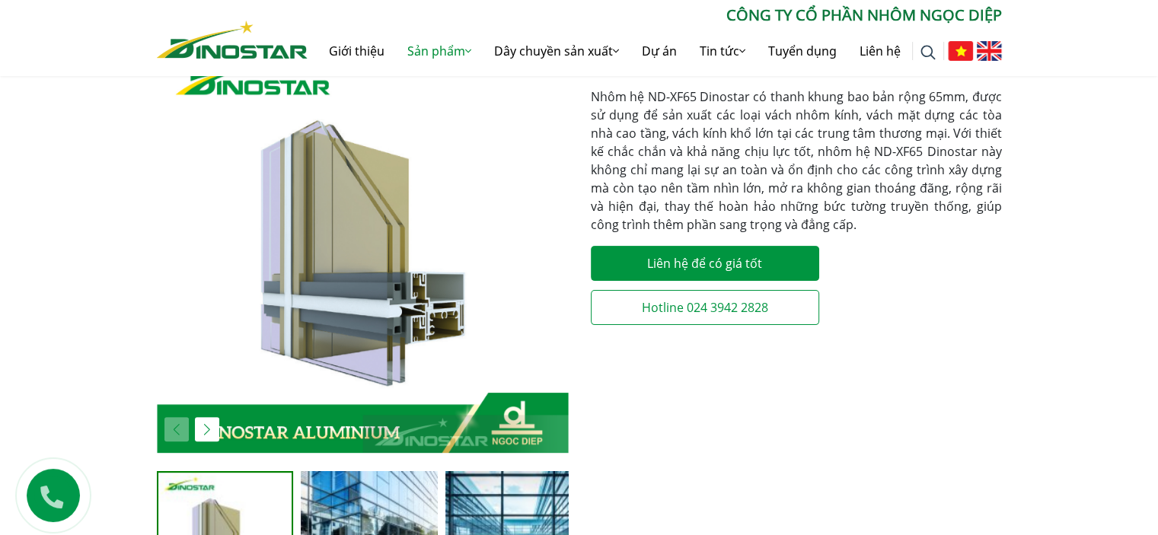
click at [308, 310] on img "1 / 5" at bounding box center [362, 247] width 411 height 411
click at [378, 315] on img "1 / 5" at bounding box center [362, 247] width 411 height 411
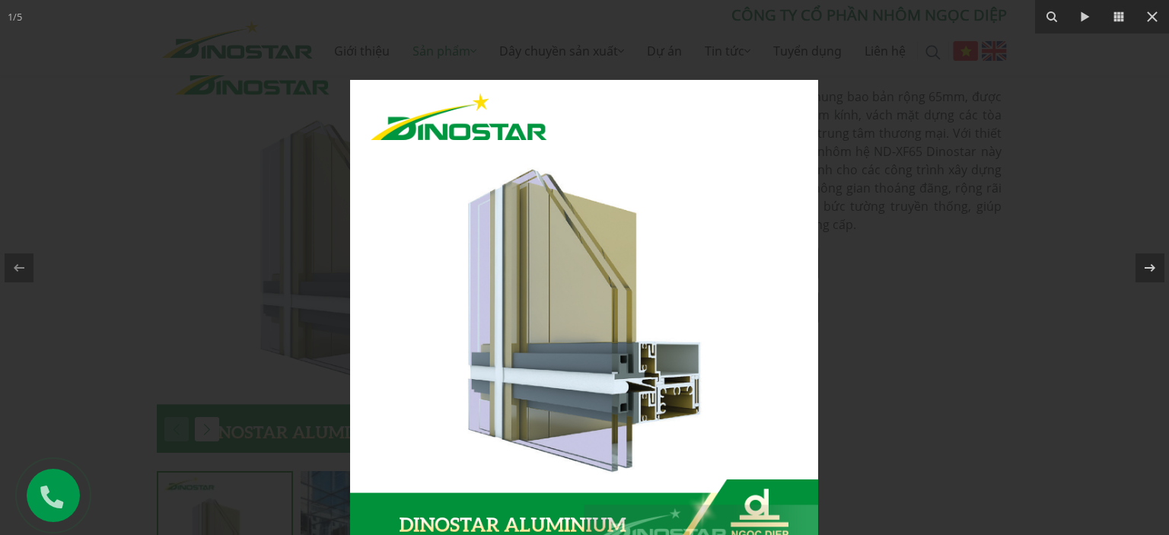
drag, startPoint x: 655, startPoint y: 330, endPoint x: 650, endPoint y: 401, distance: 71.7
click at [652, 403] on img at bounding box center [584, 314] width 468 height 468
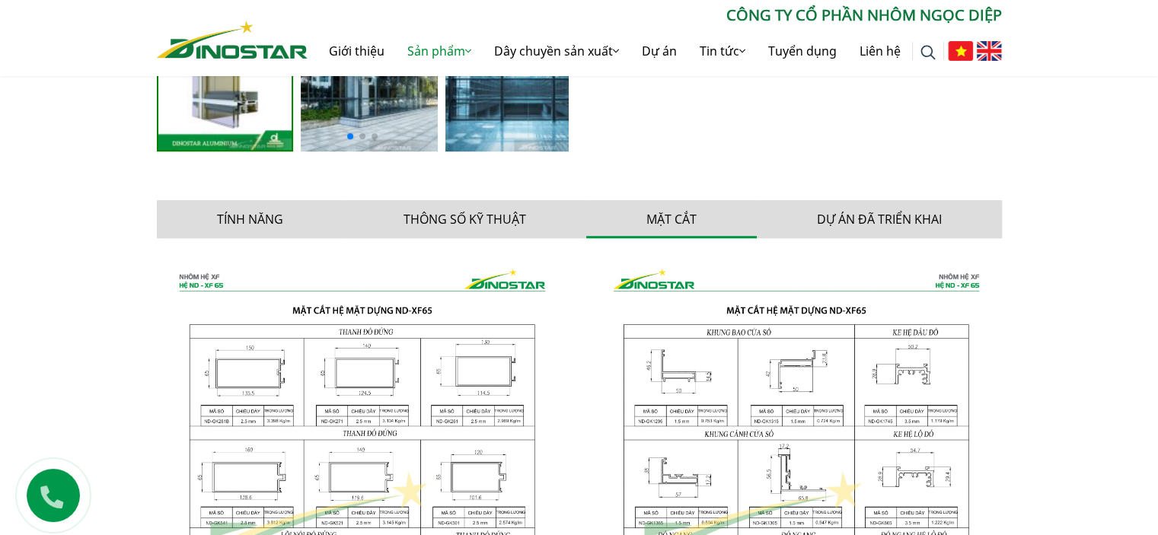
scroll to position [948, 0]
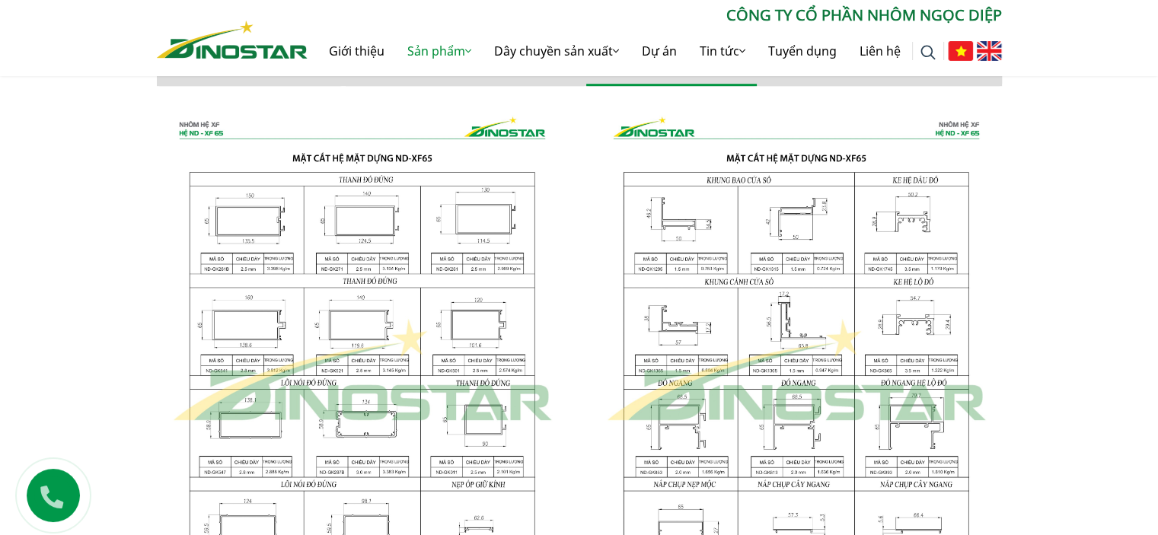
click at [502, 337] on img at bounding box center [362, 370] width 411 height 545
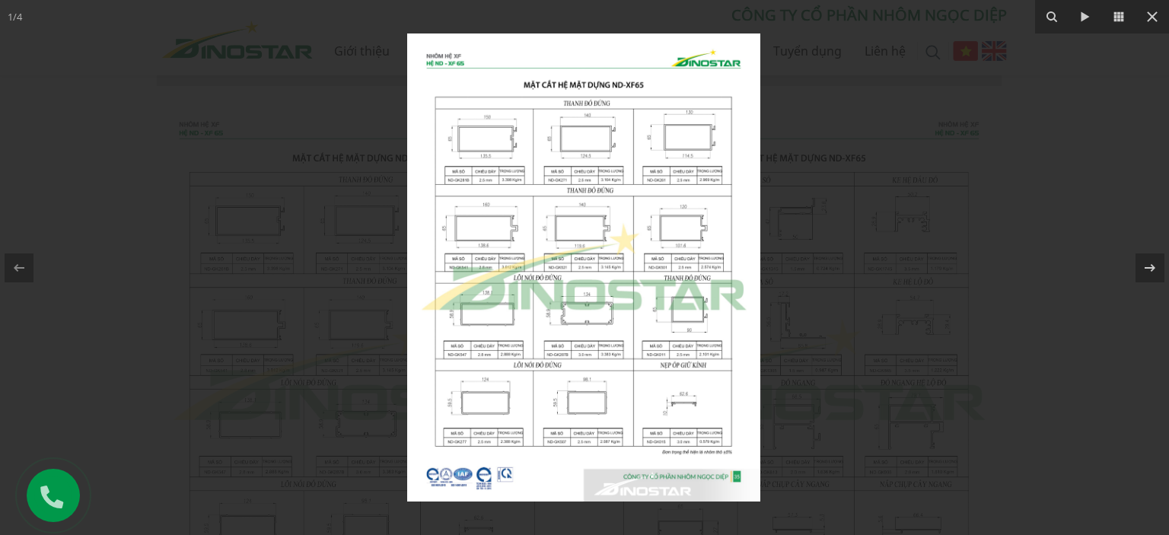
click at [658, 249] on img at bounding box center [583, 267] width 353 height 468
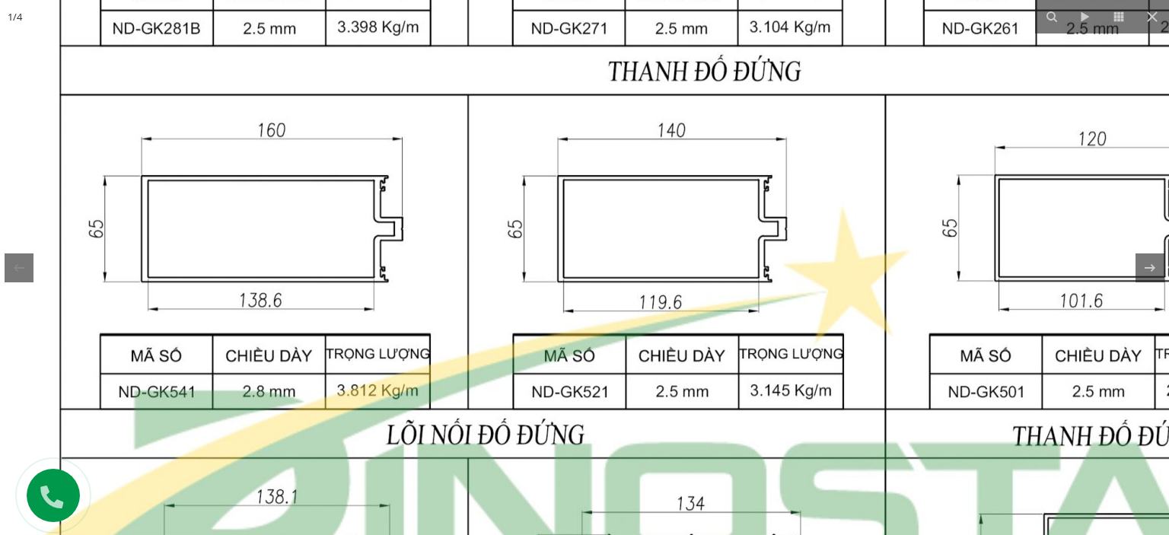
drag, startPoint x: 484, startPoint y: 231, endPoint x: 787, endPoint y: 352, distance: 326.5
click at [806, 361] on img at bounding box center [678, 392] width 1470 height 1949
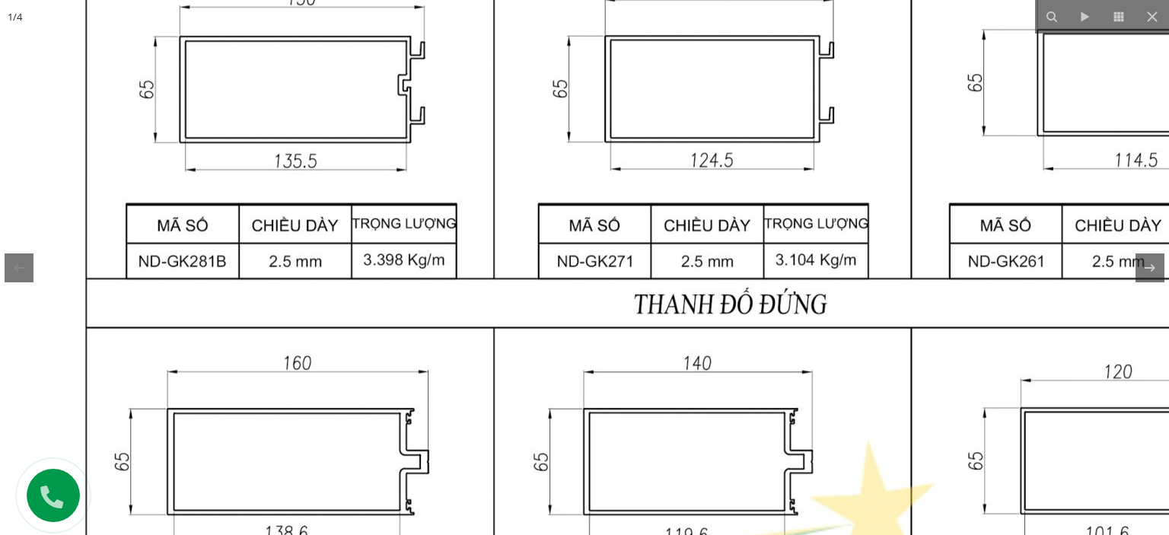
drag, startPoint x: 579, startPoint y: 197, endPoint x: 541, endPoint y: 333, distance: 141.3
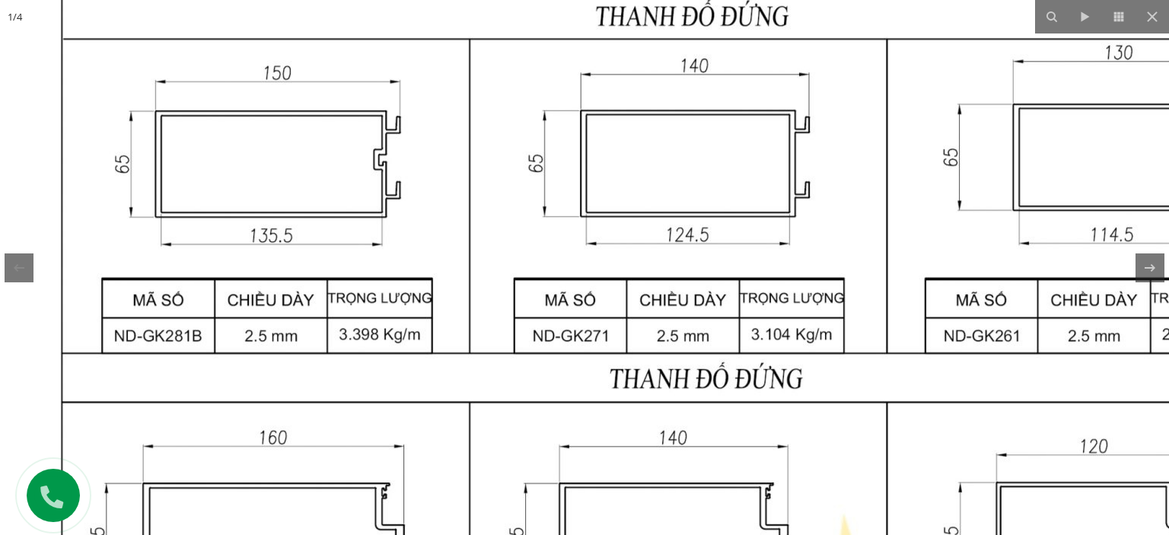
drag, startPoint x: 594, startPoint y: 267, endPoint x: 569, endPoint y: 334, distance: 71.5
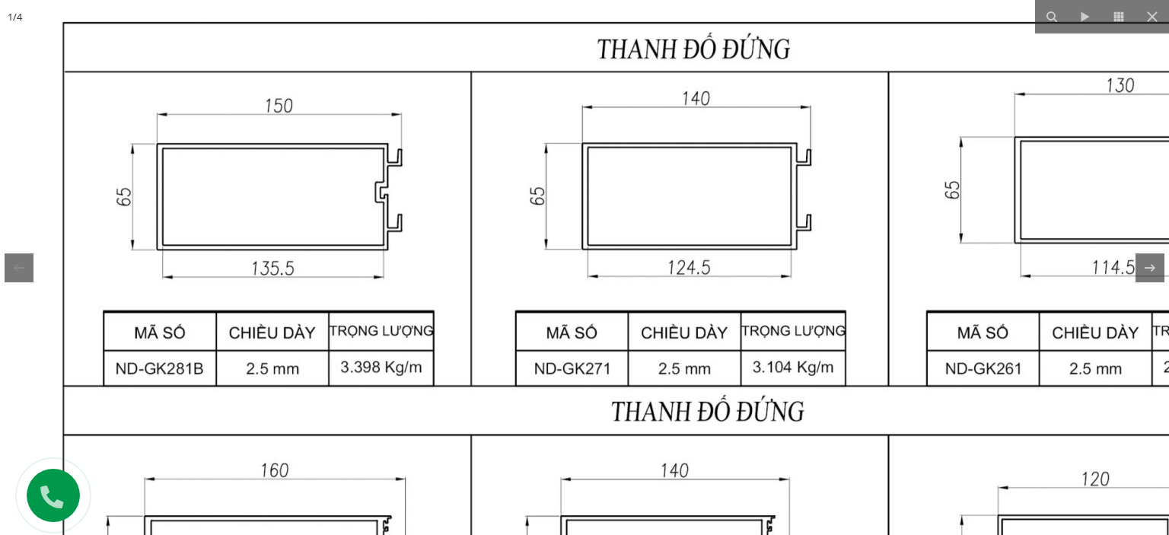
drag, startPoint x: 530, startPoint y: 246, endPoint x: 533, endPoint y: 277, distance: 31.4
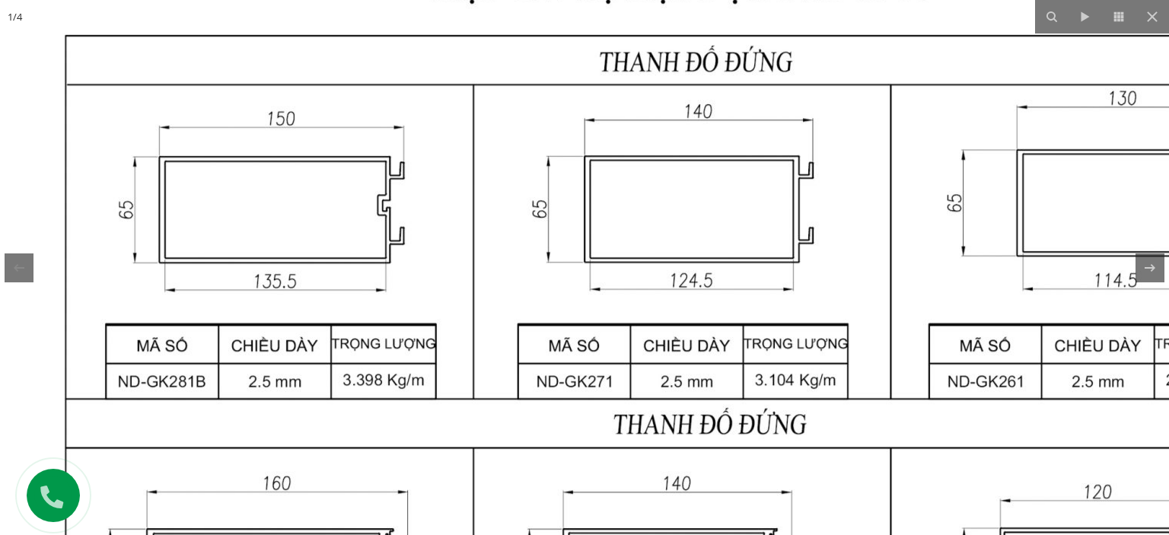
drag, startPoint x: 656, startPoint y: 263, endPoint x: 661, endPoint y: 277, distance: 14.4
drag, startPoint x: 706, startPoint y: 261, endPoint x: 670, endPoint y: 267, distance: 37.0
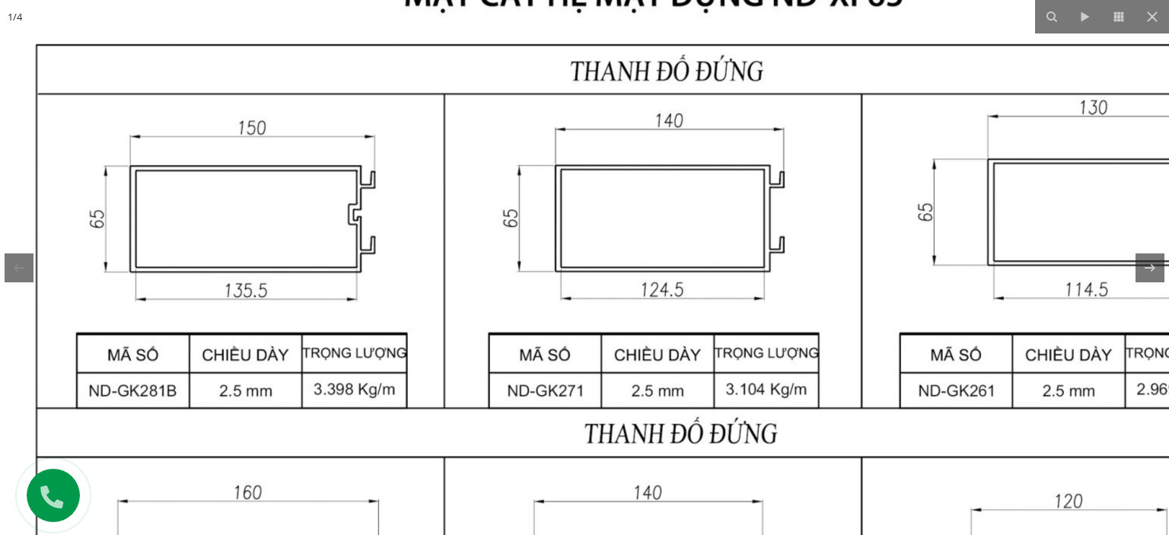
drag, startPoint x: 751, startPoint y: 249, endPoint x: 390, endPoint y: 258, distance: 360.9
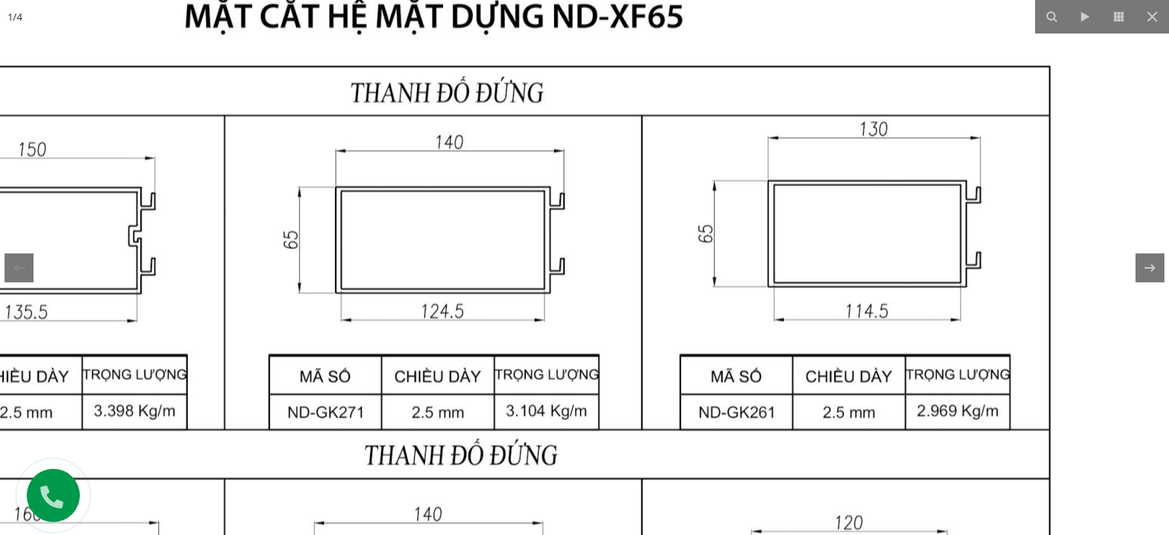
drag, startPoint x: 764, startPoint y: 218, endPoint x: 769, endPoint y: 227, distance: 9.9
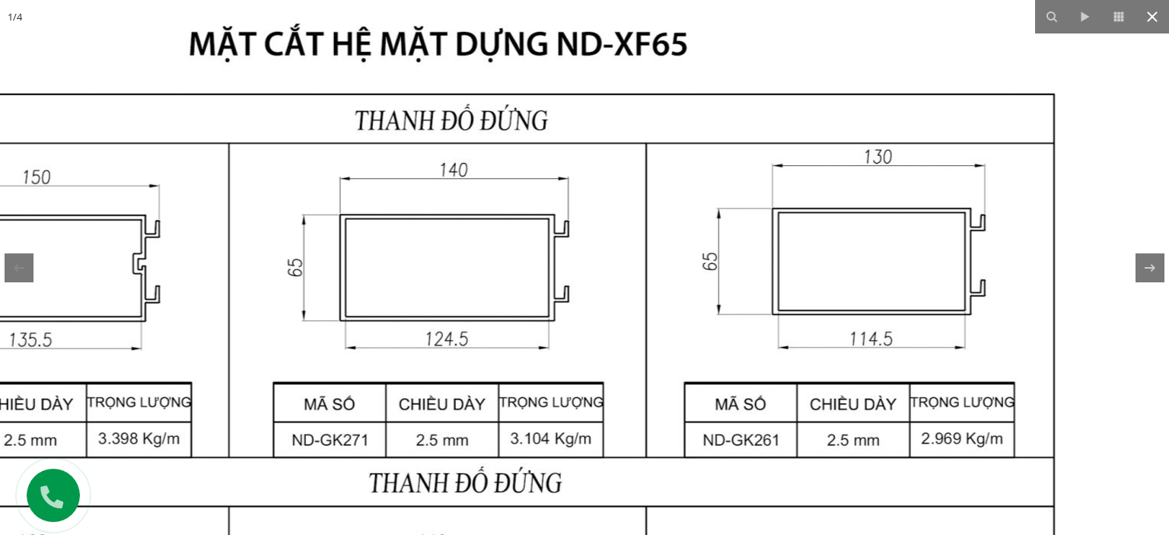
click at [1157, 11] on button at bounding box center [1152, 16] width 33 height 33
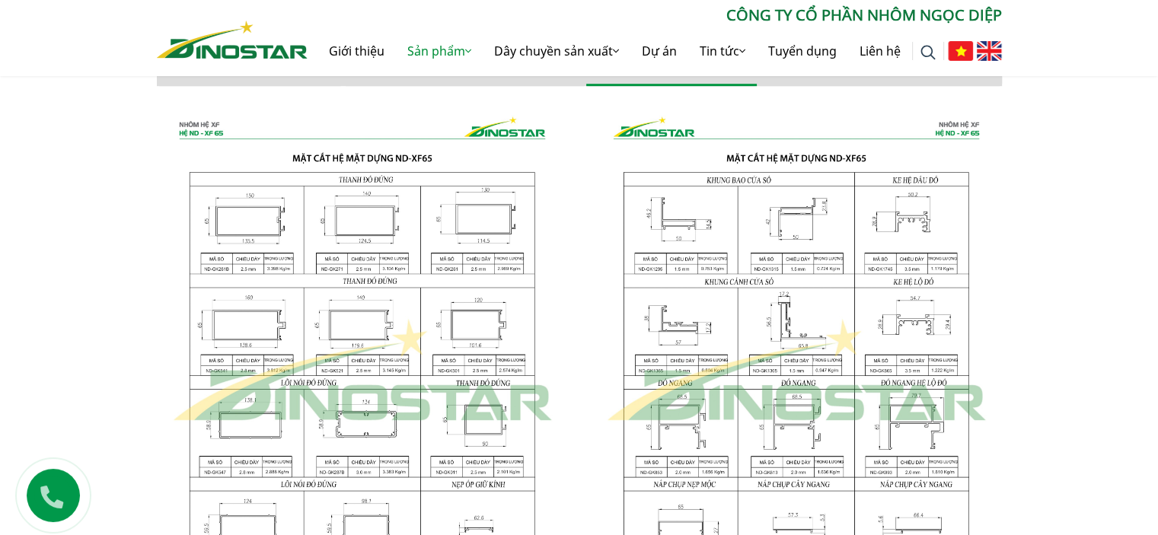
scroll to position [643, 0]
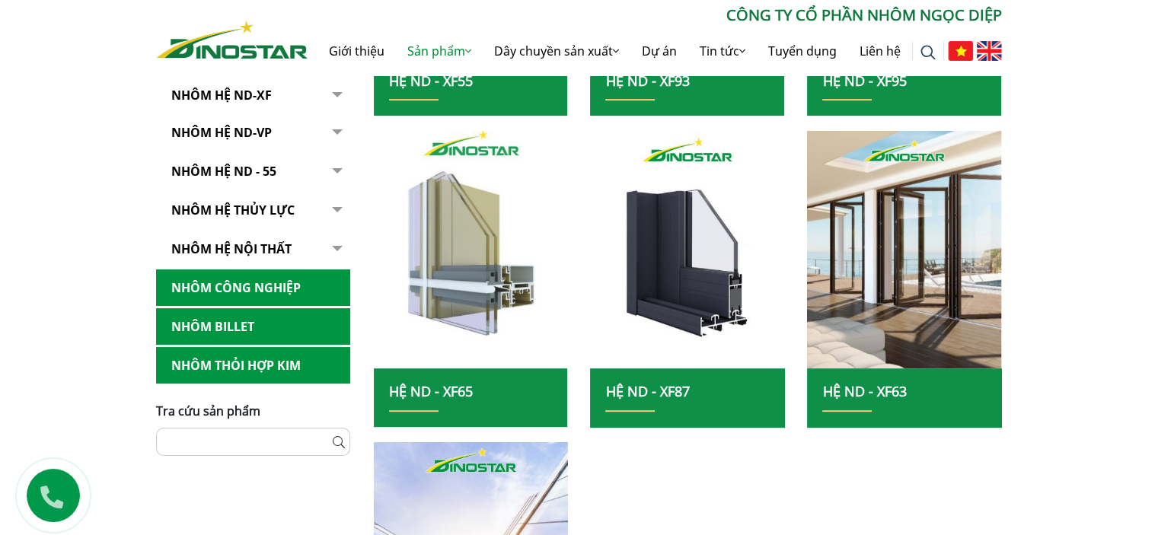
scroll to position [304, 0]
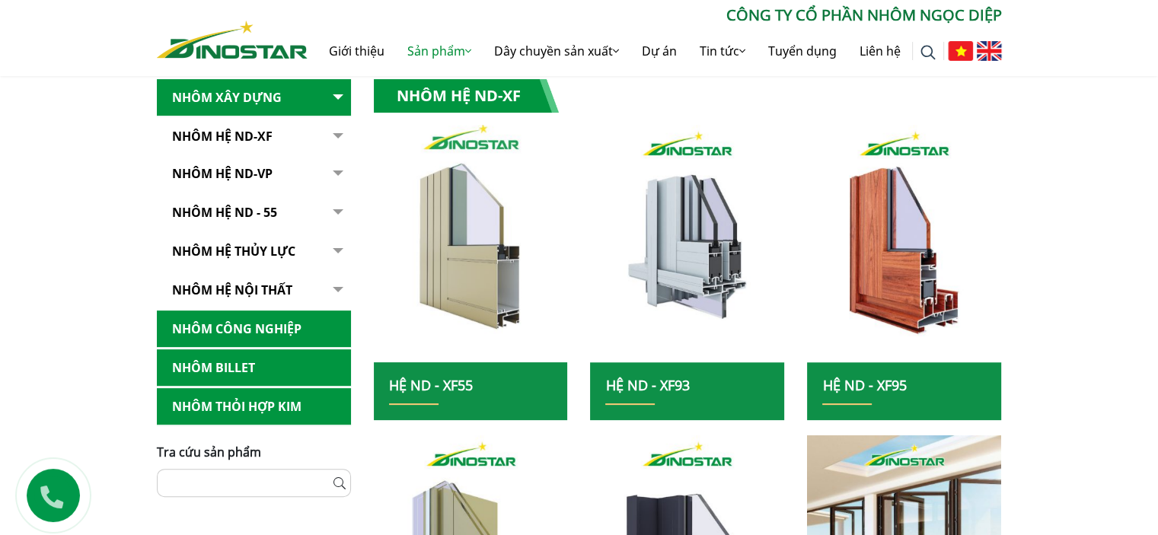
click at [493, 251] on img at bounding box center [471, 243] width 208 height 254
click at [451, 285] on img at bounding box center [471, 243] width 208 height 254
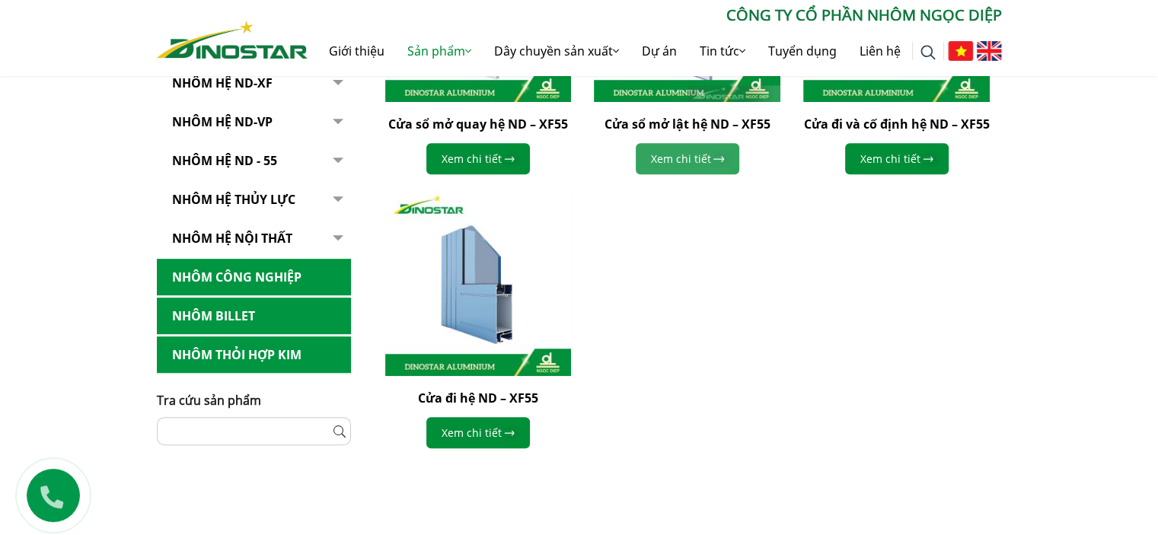
scroll to position [457, 0]
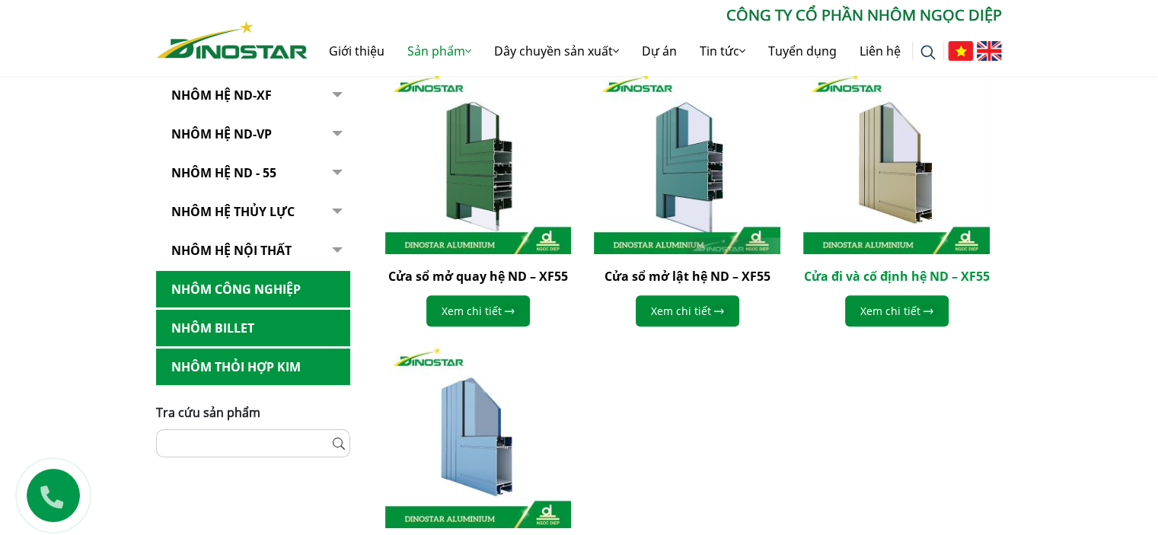
click at [869, 278] on link "Cửa đi và cố định hệ ND – XF55" at bounding box center [897, 276] width 186 height 17
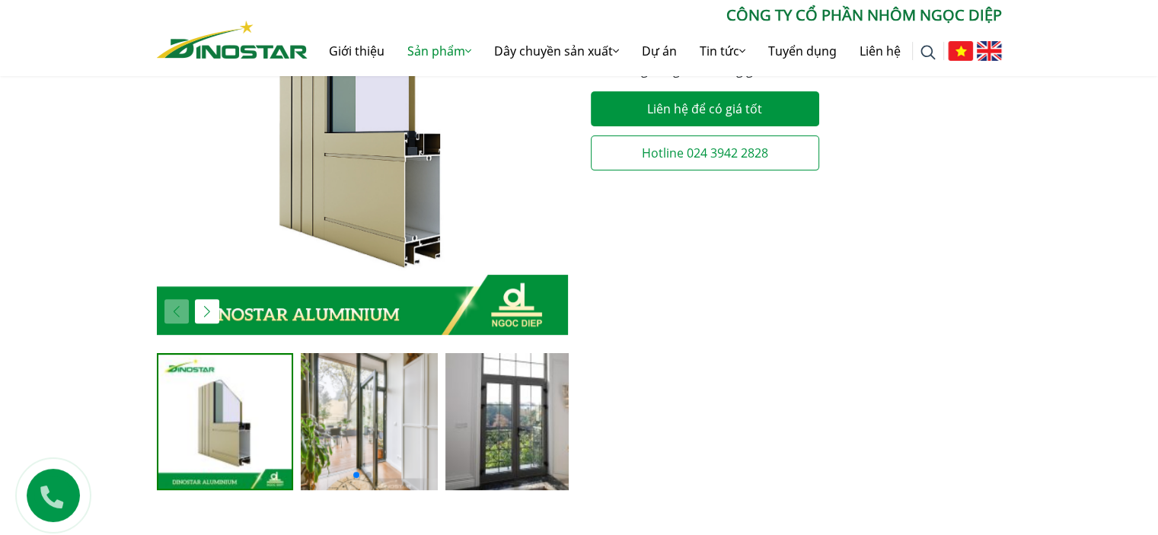
scroll to position [761, 0]
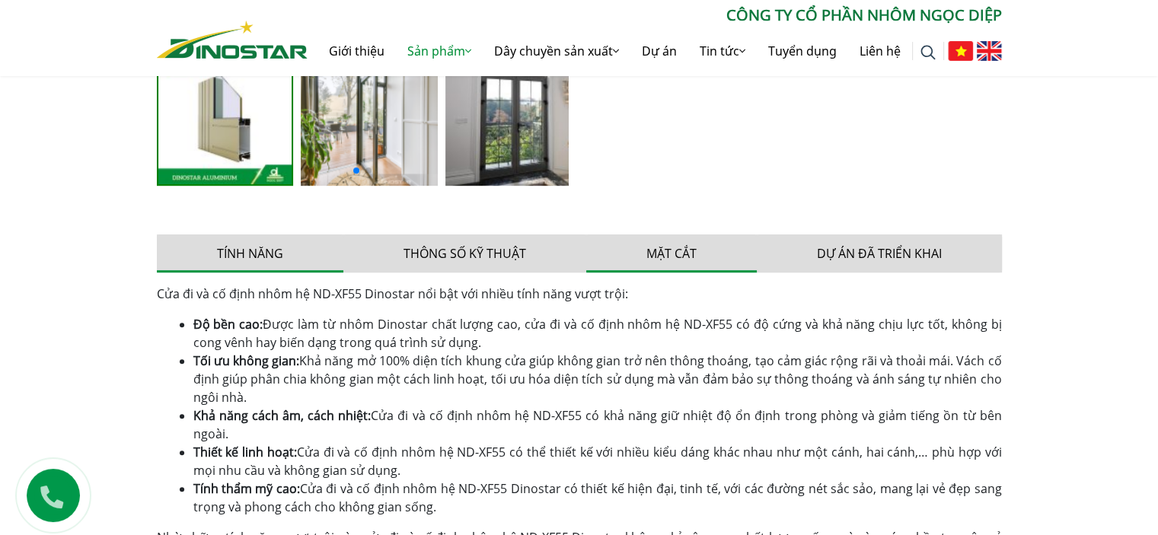
click at [667, 252] on button "Mặt cắt" at bounding box center [671, 253] width 171 height 38
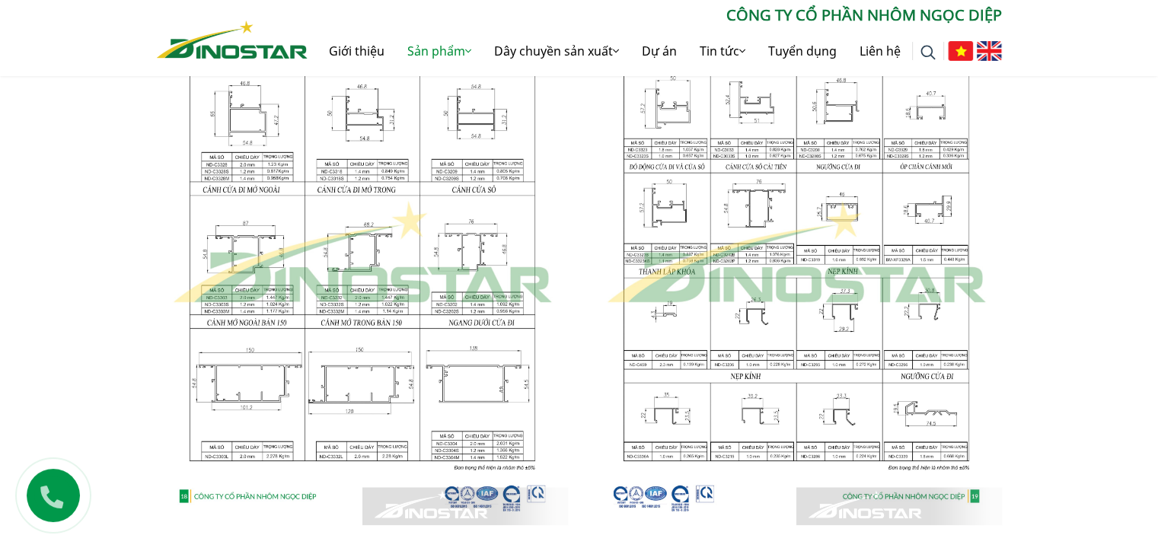
scroll to position [913, 0]
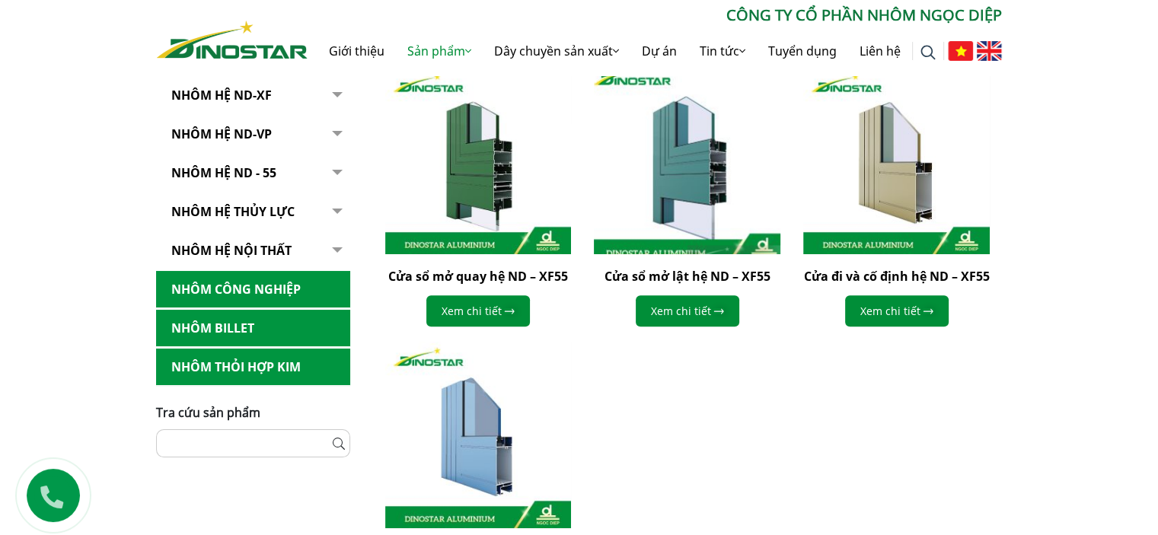
click at [711, 179] on img at bounding box center [687, 161] width 205 height 205
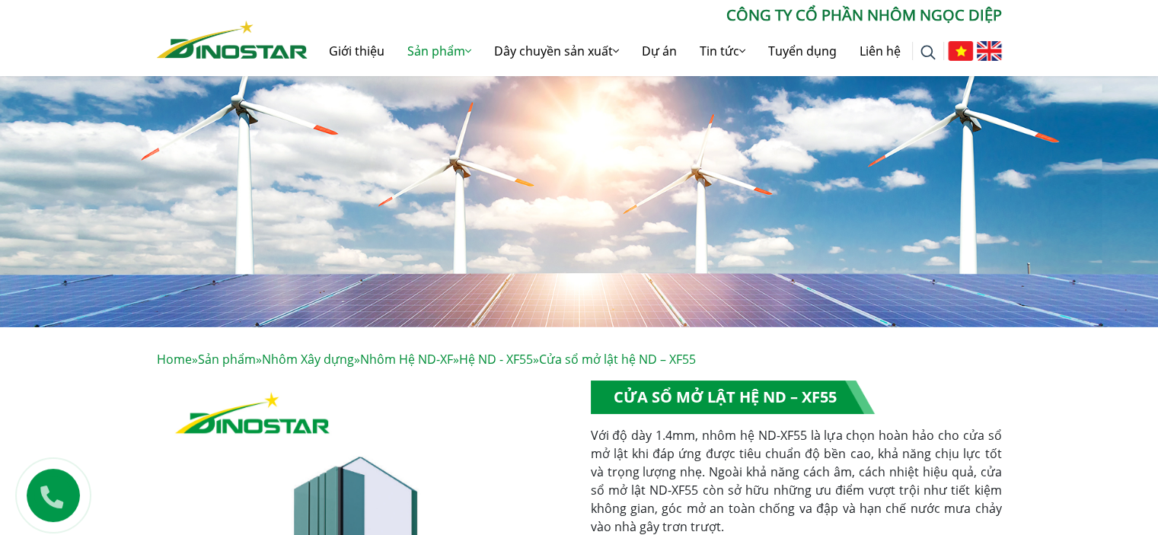
scroll to position [304, 0]
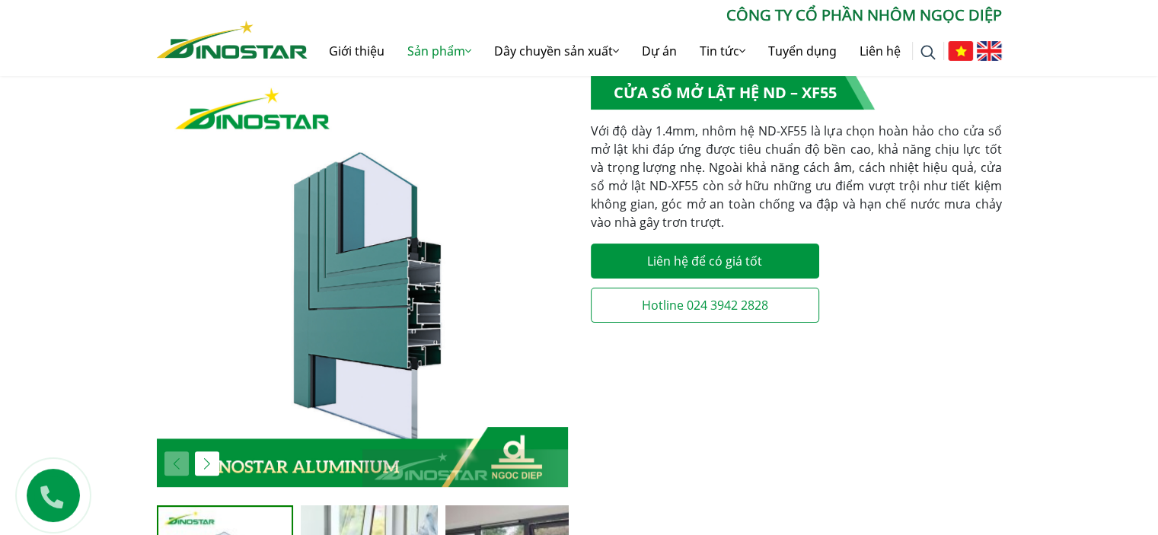
click at [422, 310] on img "1 / 5" at bounding box center [362, 281] width 411 height 411
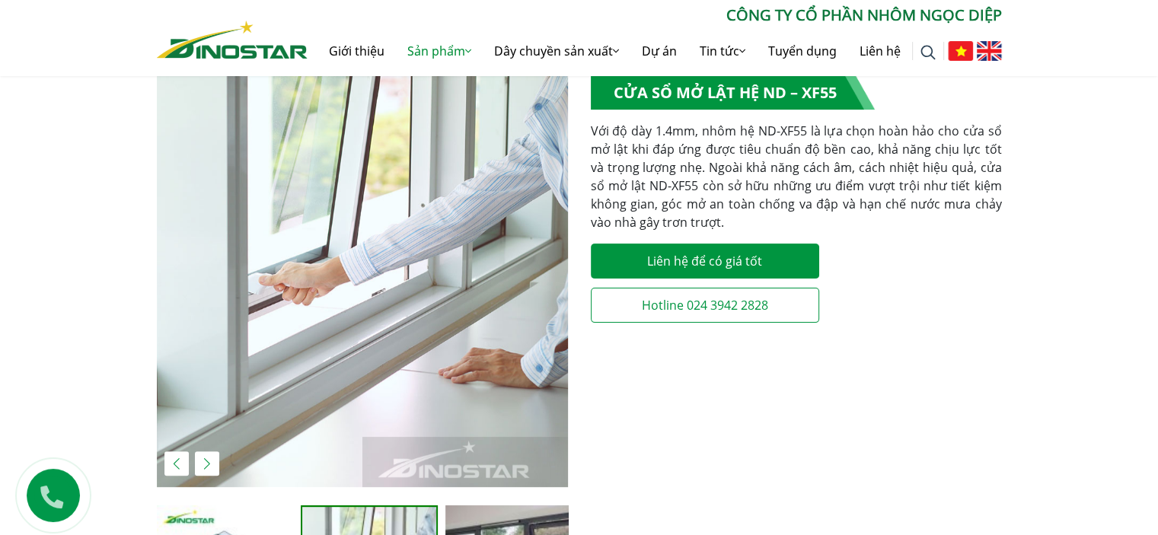
click at [173, 458] on div "Previous slide" at bounding box center [176, 463] width 24 height 24
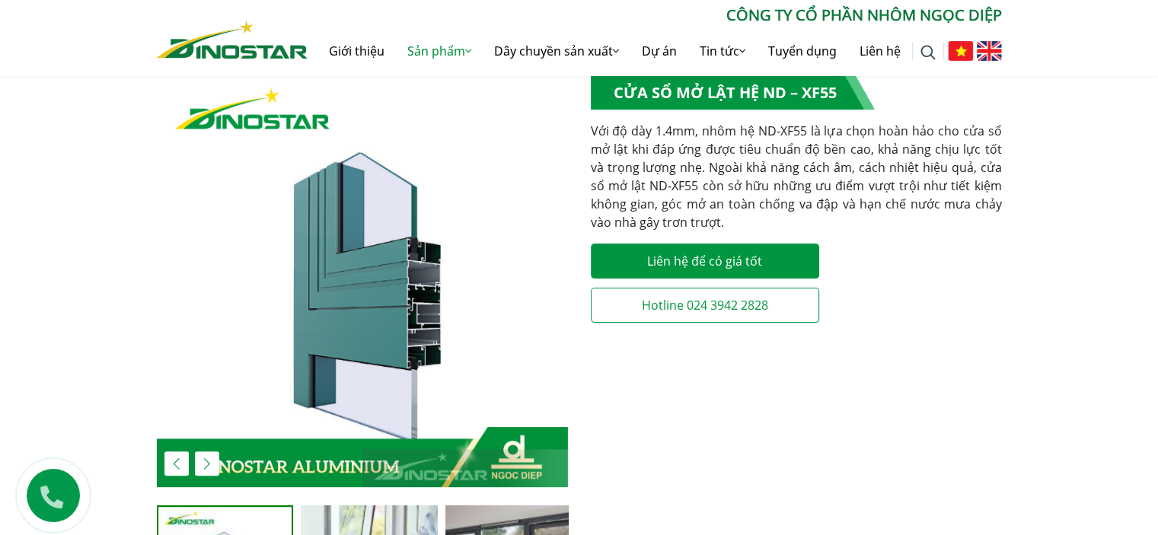
click at [211, 466] on div "Next slide" at bounding box center [207, 463] width 24 height 24
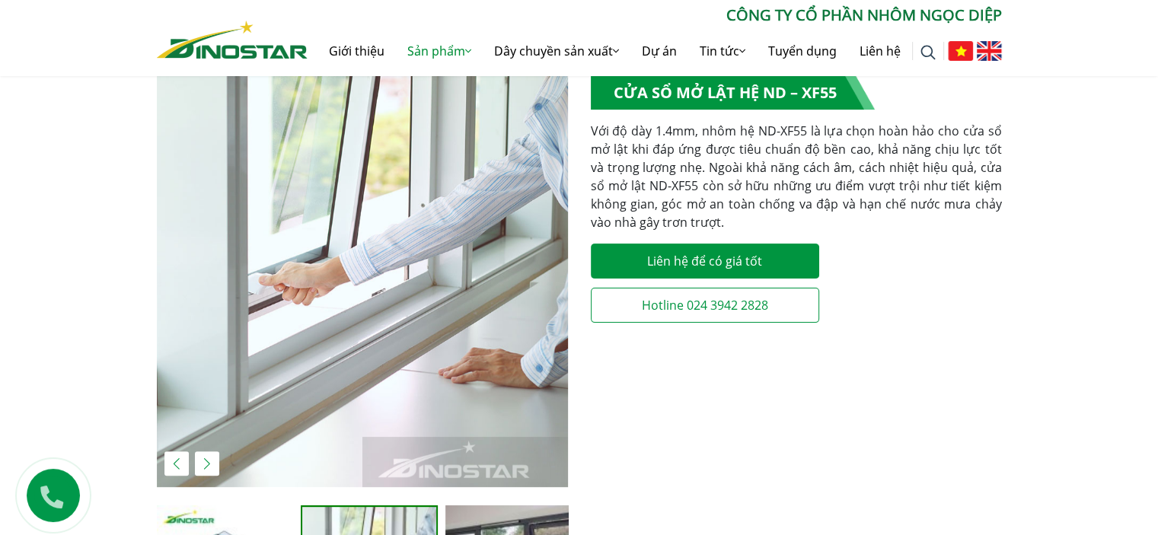
click at [210, 464] on div "Next slide" at bounding box center [207, 463] width 24 height 24
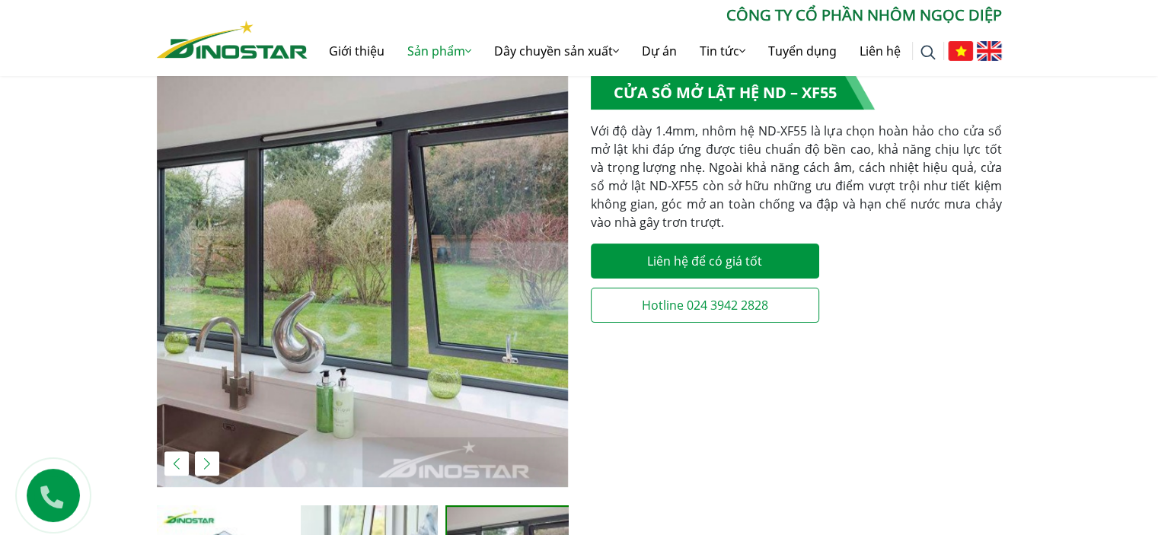
click at [210, 464] on div "Next slide" at bounding box center [207, 463] width 24 height 24
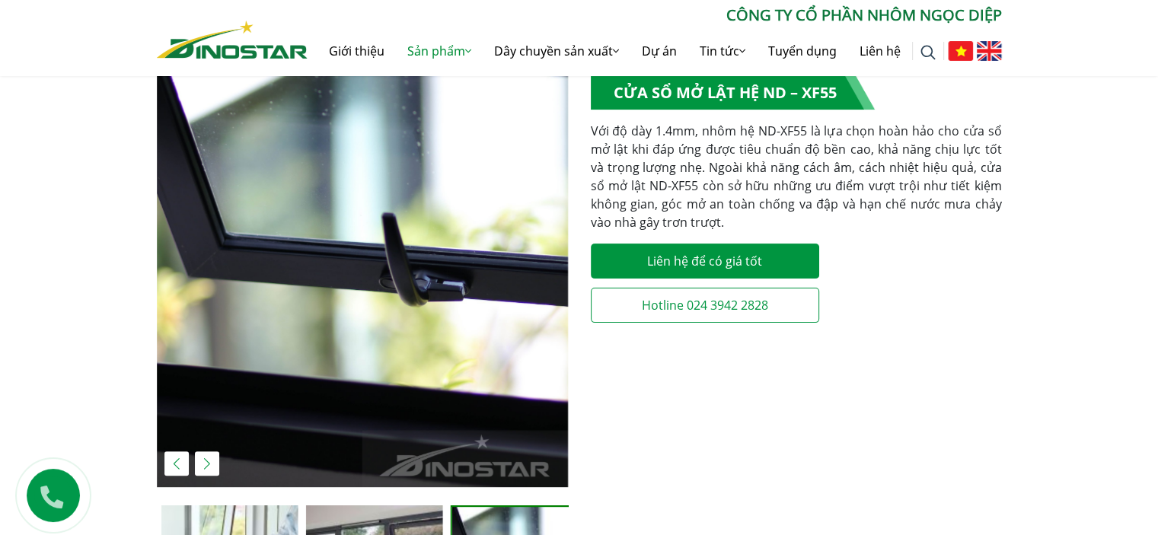
click at [210, 467] on div "Next slide" at bounding box center [207, 463] width 24 height 24
click at [178, 464] on div "Previous slide" at bounding box center [176, 463] width 24 height 24
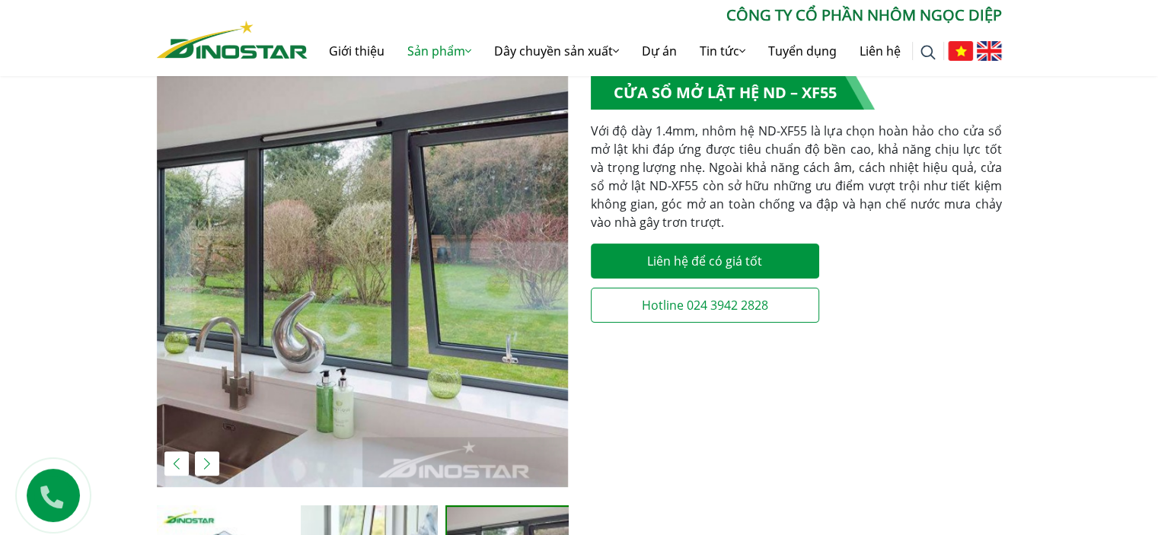
click at [178, 464] on div "Previous slide" at bounding box center [176, 463] width 24 height 24
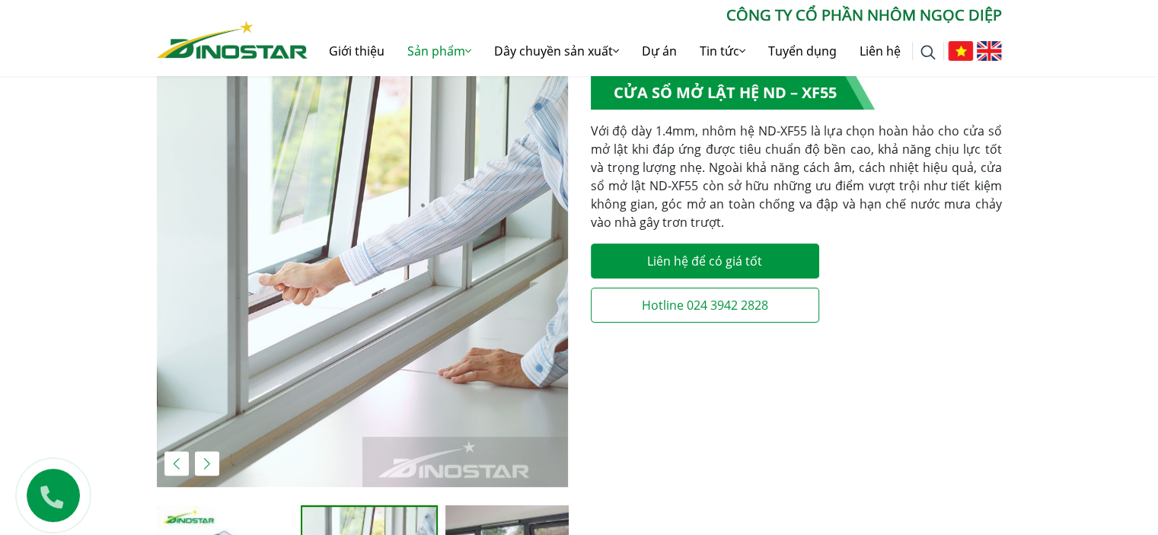
click at [178, 464] on div "Previous slide" at bounding box center [176, 463] width 24 height 24
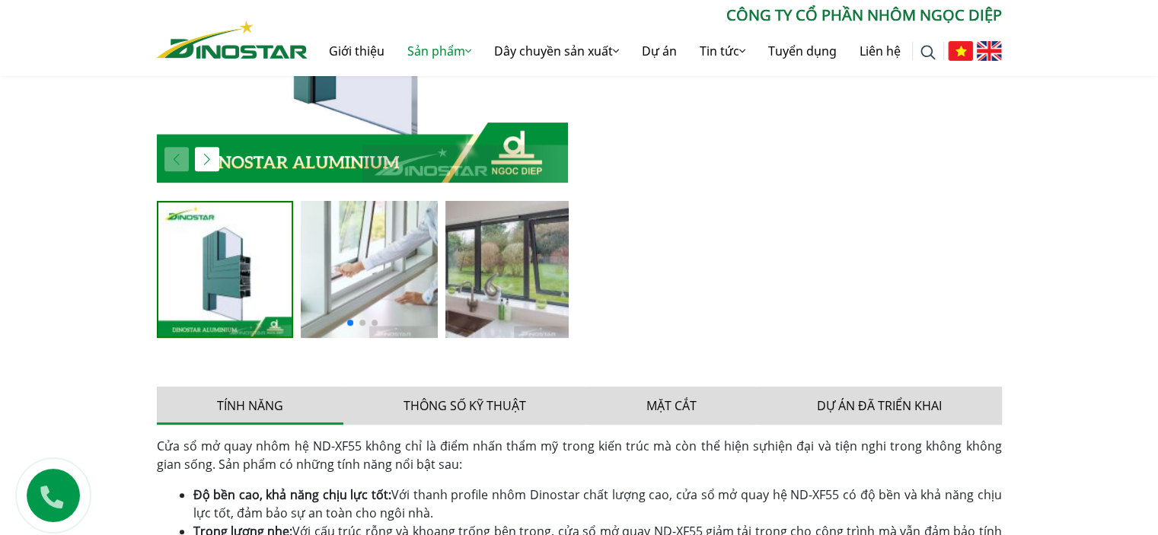
scroll to position [761, 0]
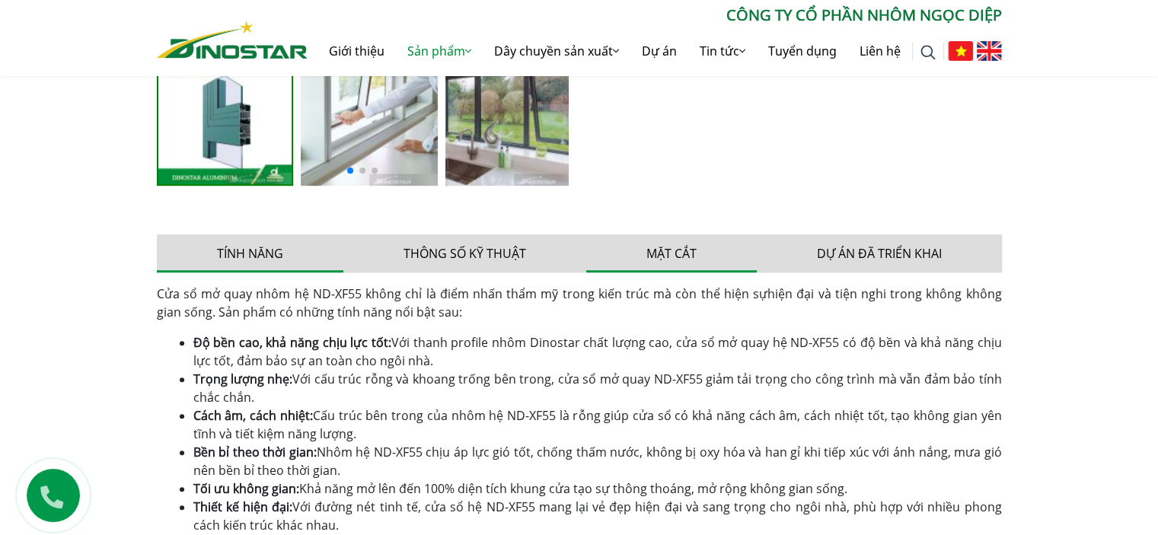
click at [680, 250] on button "Mặt cắt" at bounding box center [671, 253] width 171 height 38
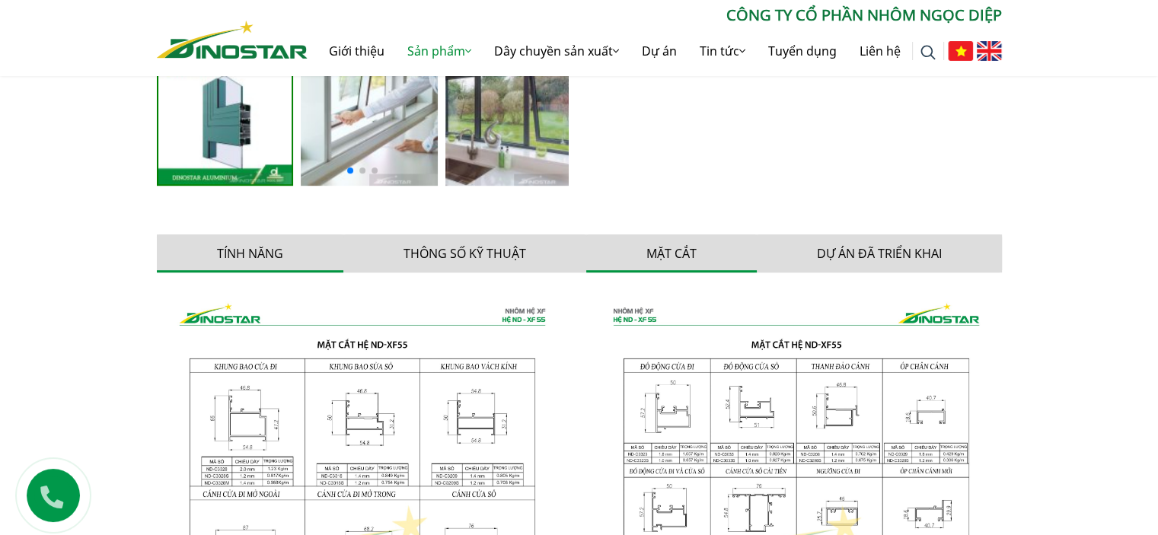
click at [261, 249] on button "Tính năng" at bounding box center [250, 253] width 186 height 38
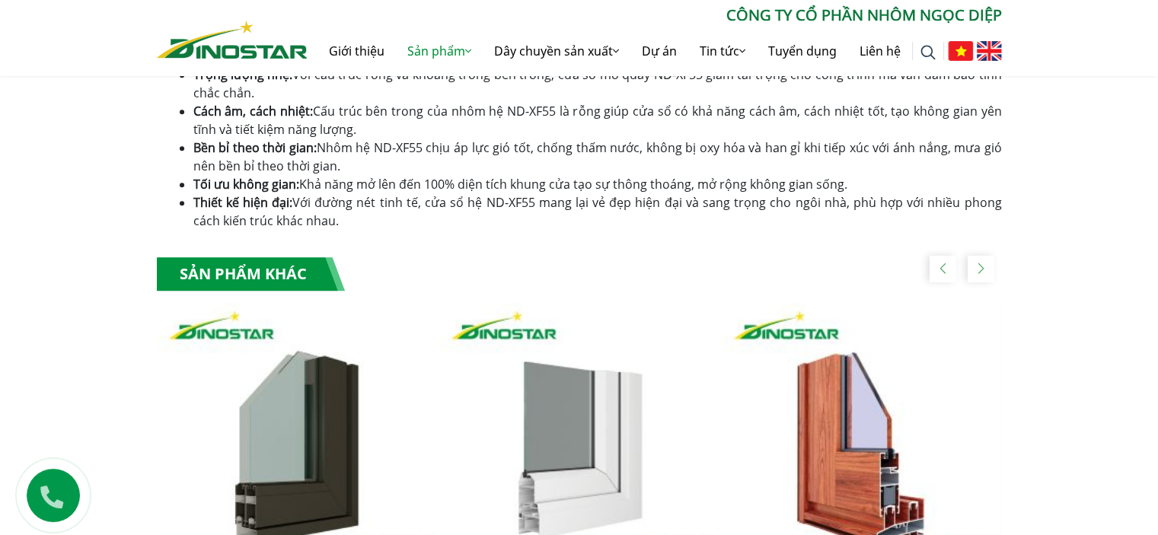
scroll to position [1370, 0]
